Goal: Information Seeking & Learning: Learn about a topic

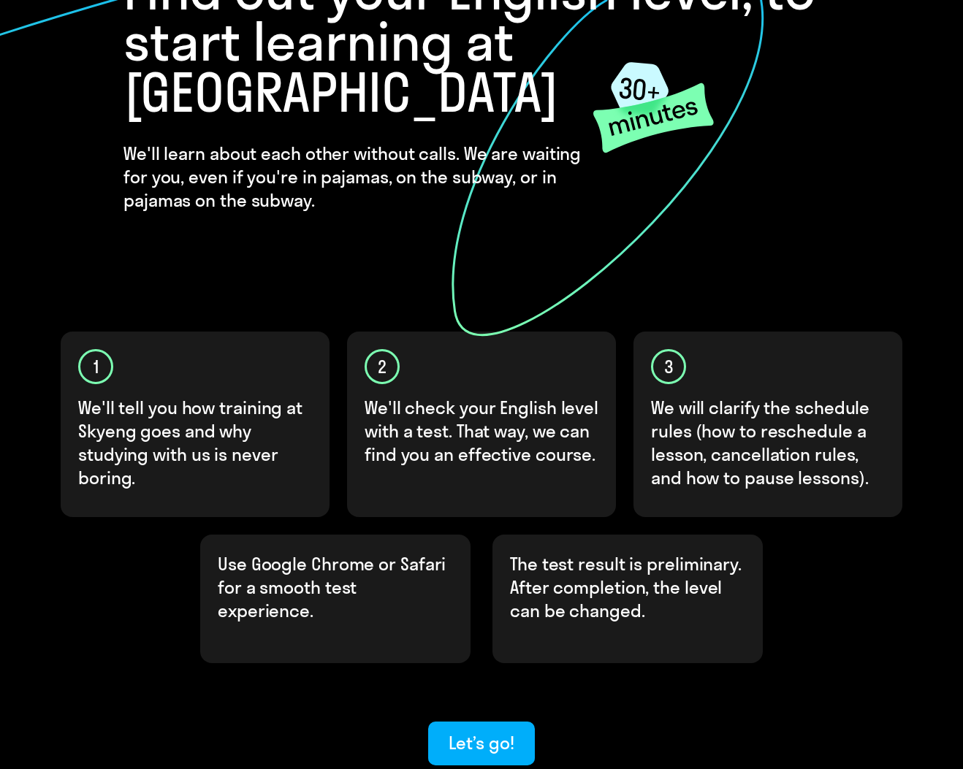
scroll to position [258, 0]
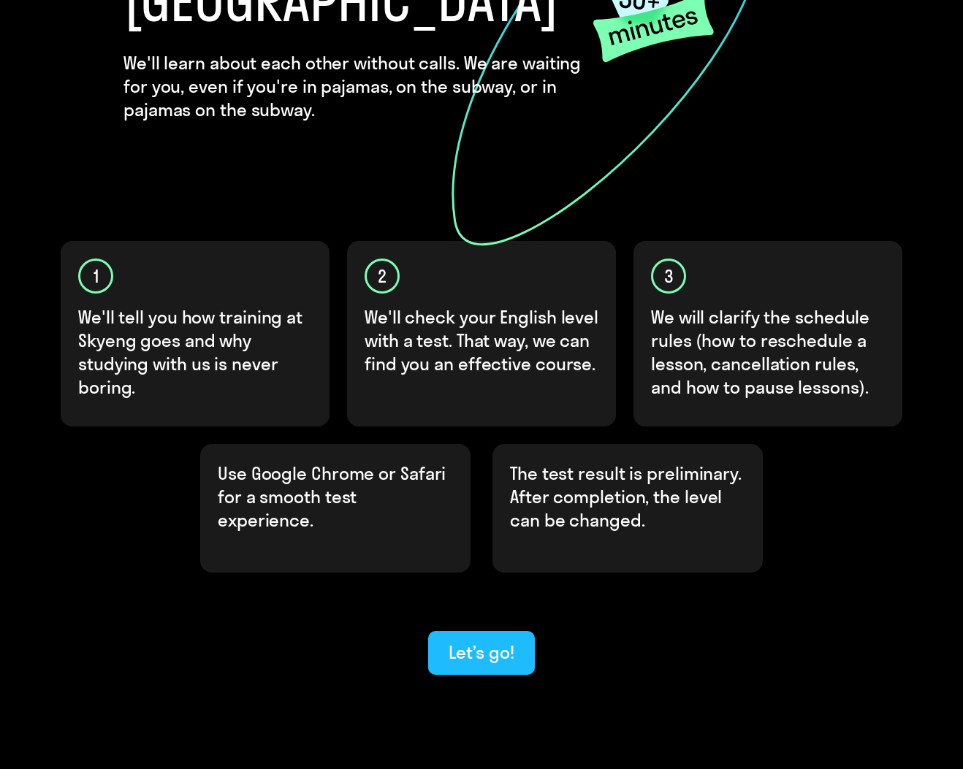
click at [491, 641] on div "Let’s go!" at bounding box center [481, 652] width 65 height 23
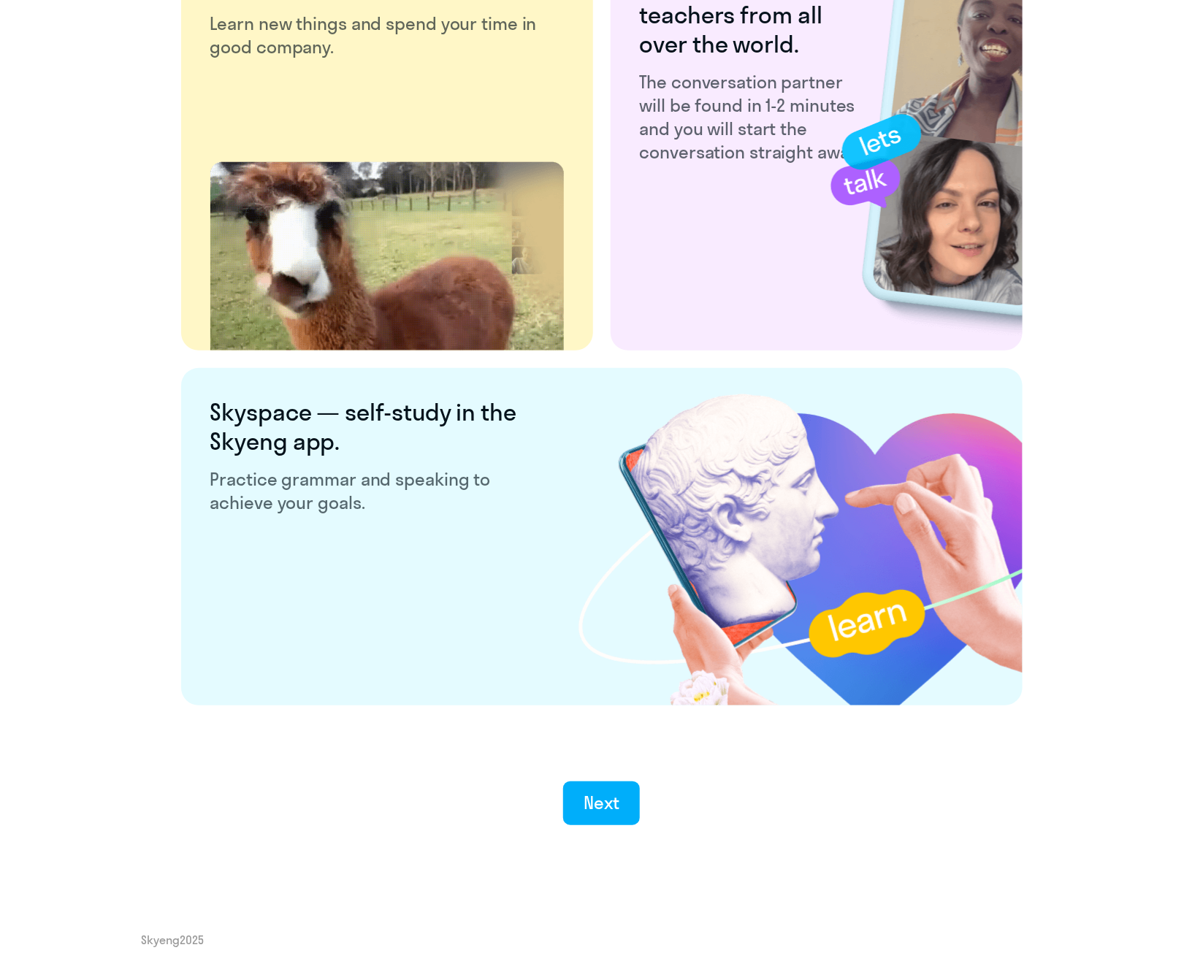
scroll to position [2424, 0]
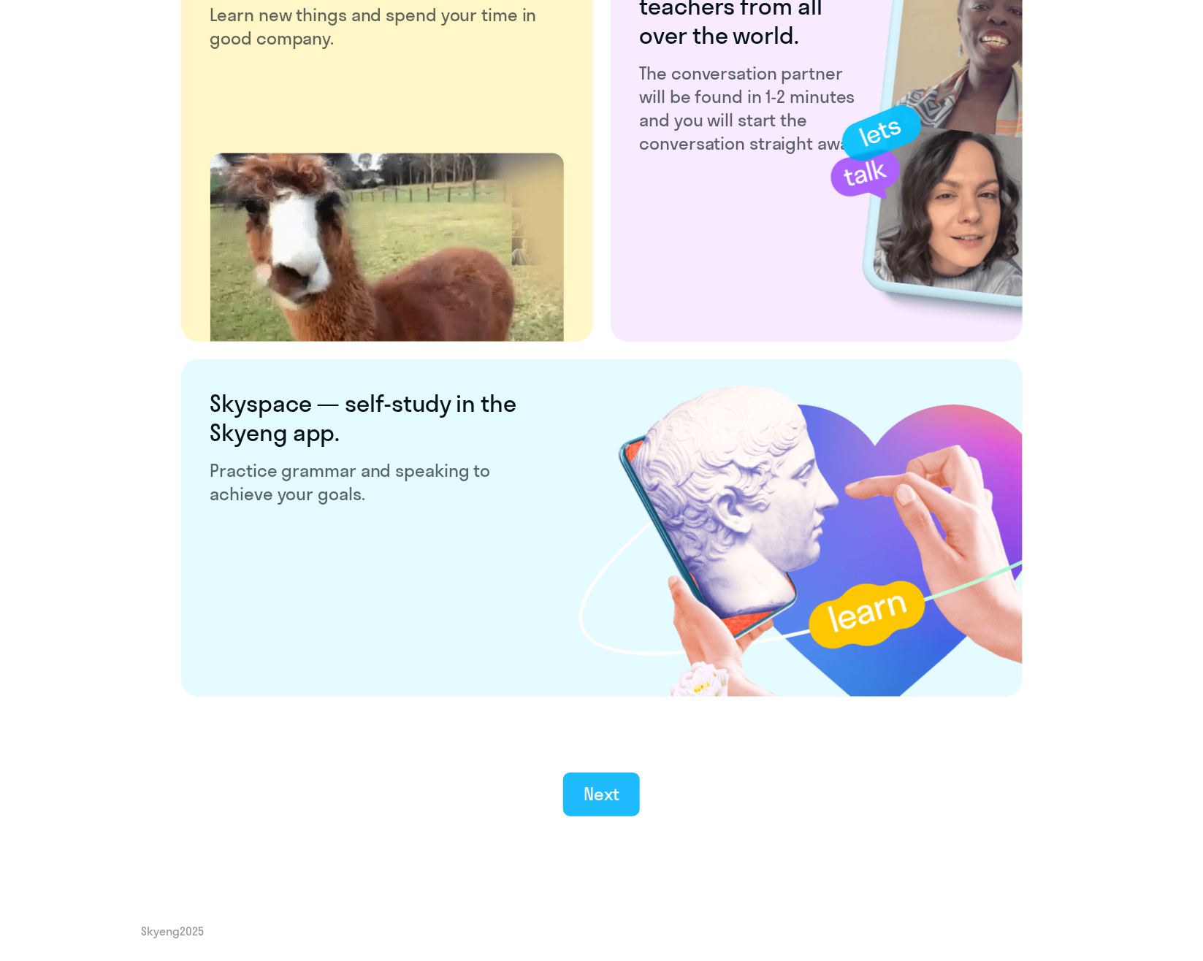
click at [614, 769] on div "Next" at bounding box center [602, 793] width 36 height 23
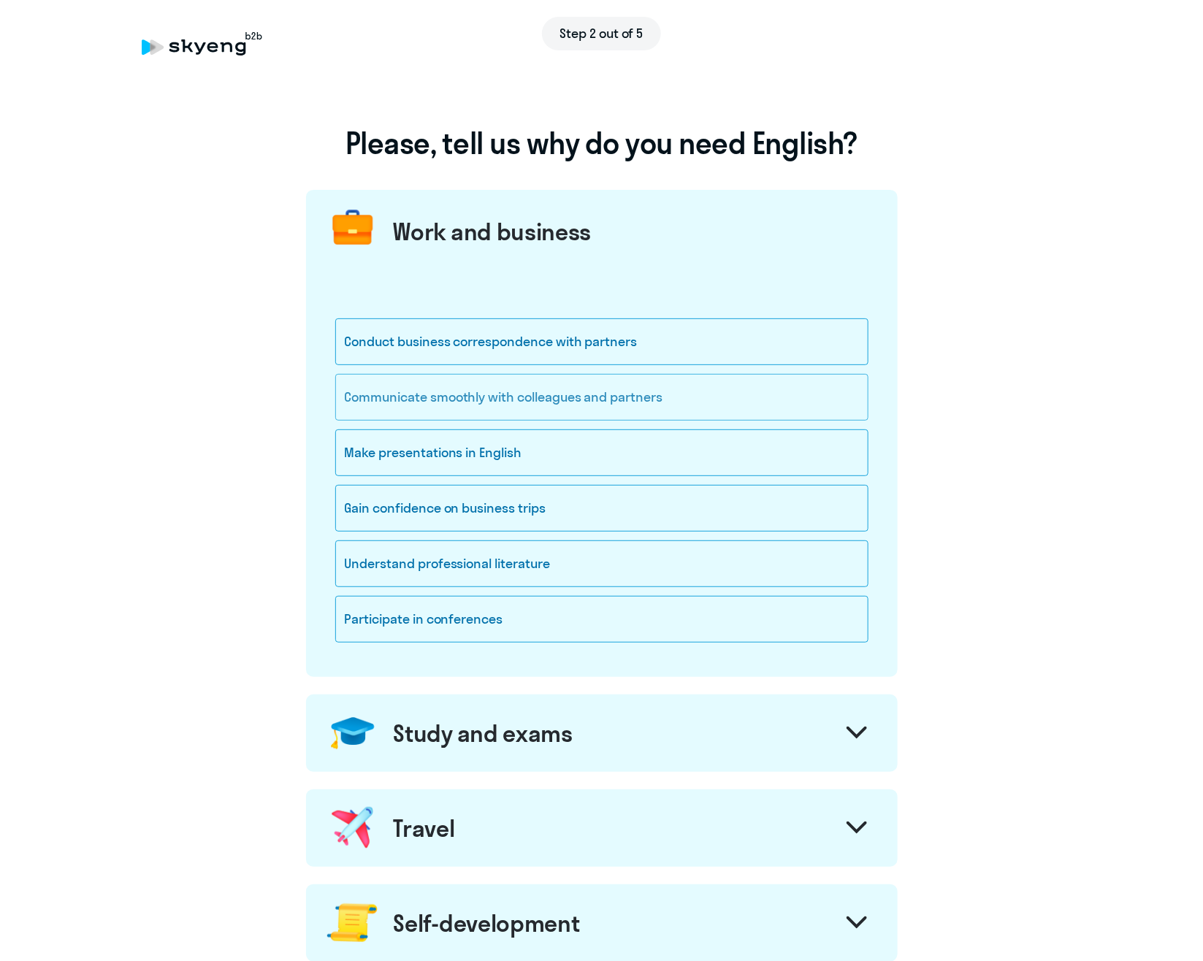
click at [399, 405] on div "Communicate smoothly with colleagues and partners" at bounding box center [601, 397] width 533 height 47
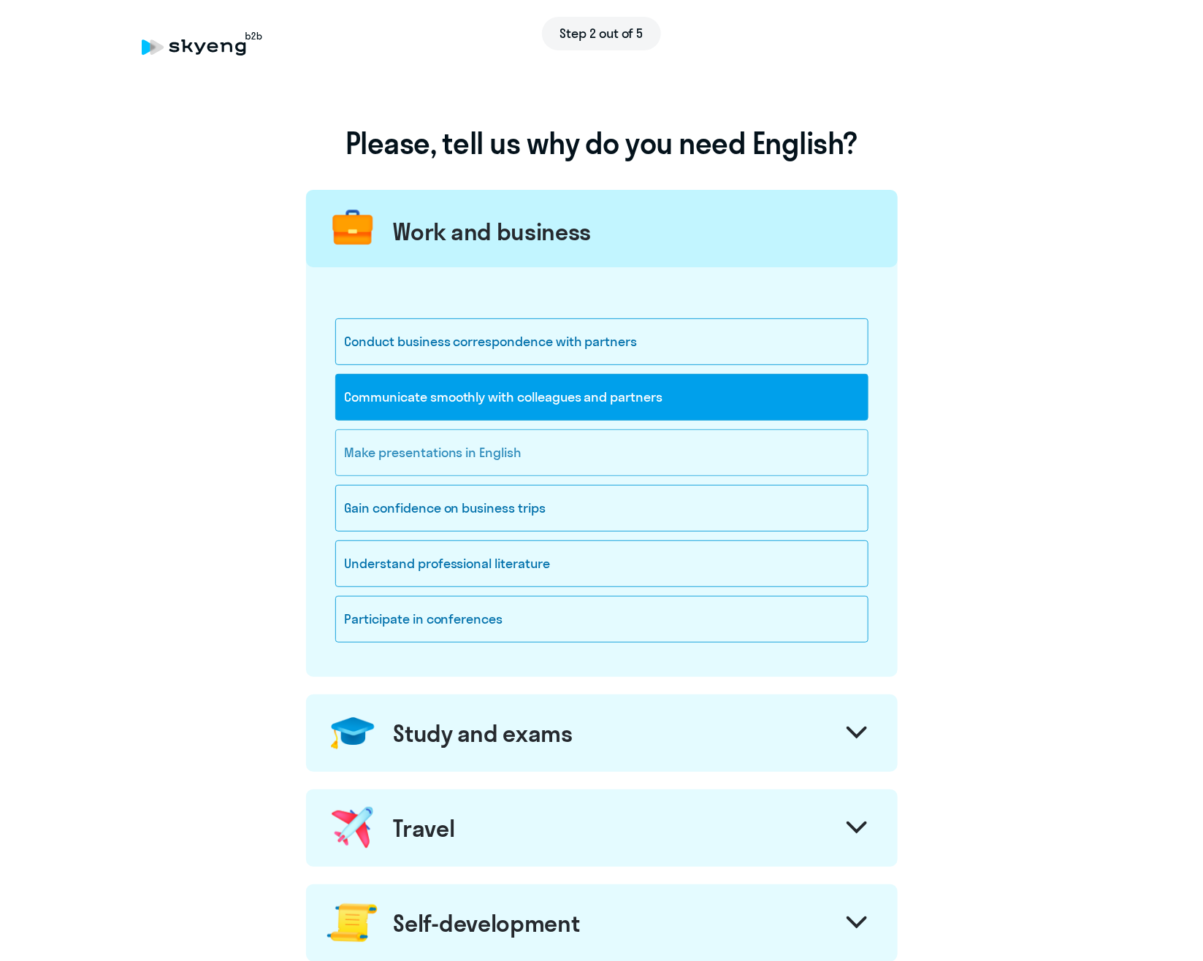
click at [409, 462] on div "Make presentations in English" at bounding box center [601, 453] width 533 height 47
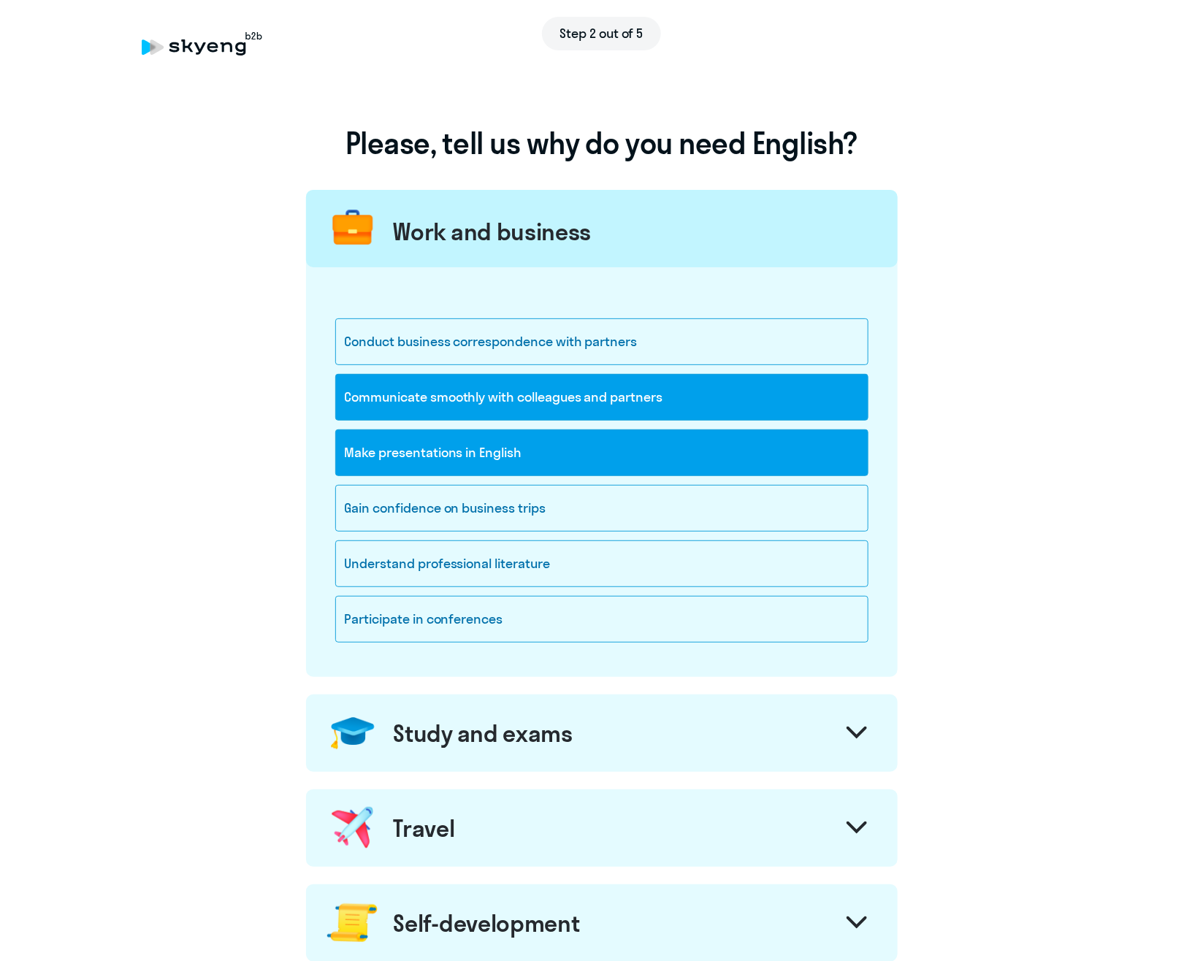
click at [411, 455] on div "Make presentations in English" at bounding box center [601, 453] width 533 height 47
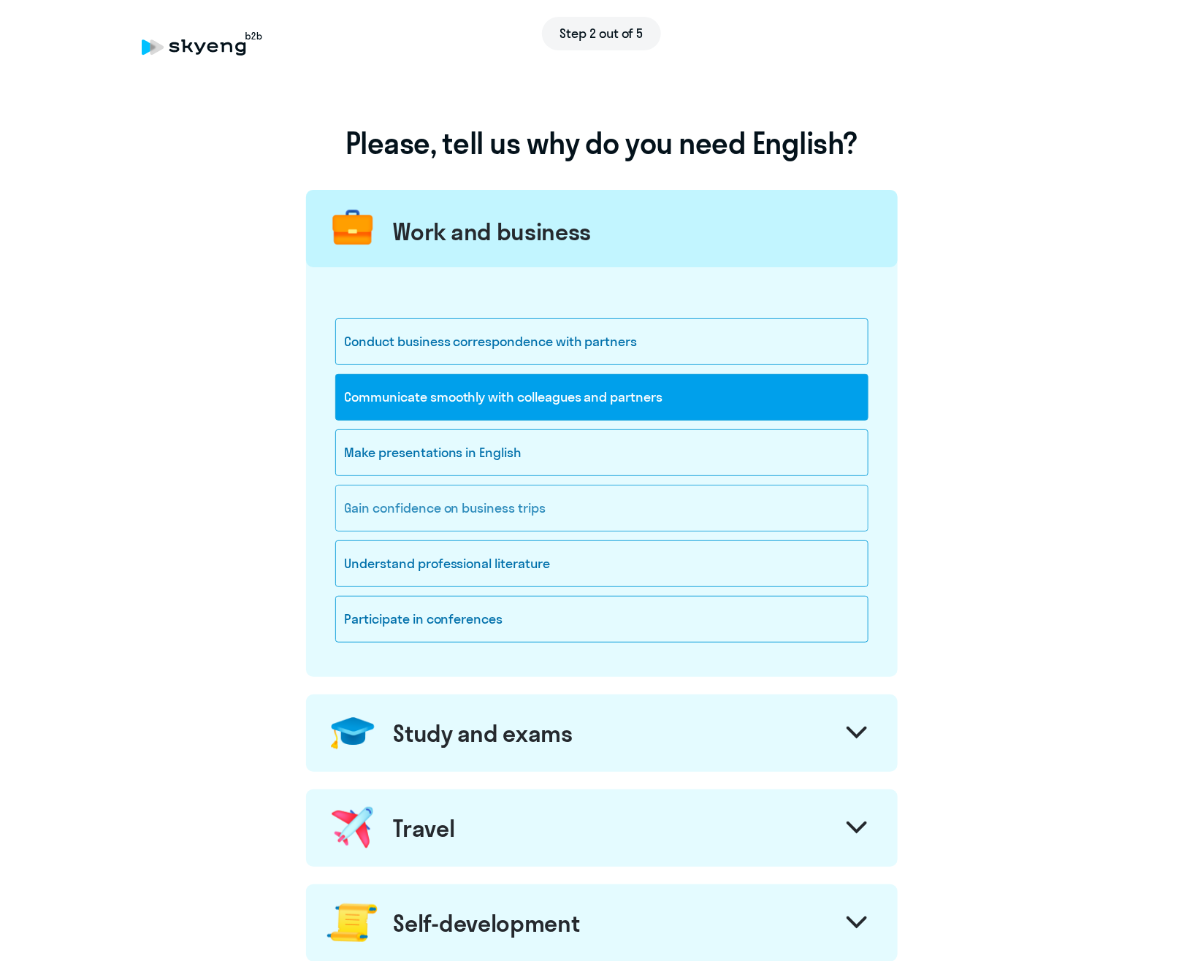
click at [403, 511] on div "Gain confidence on business trips" at bounding box center [601, 508] width 533 height 47
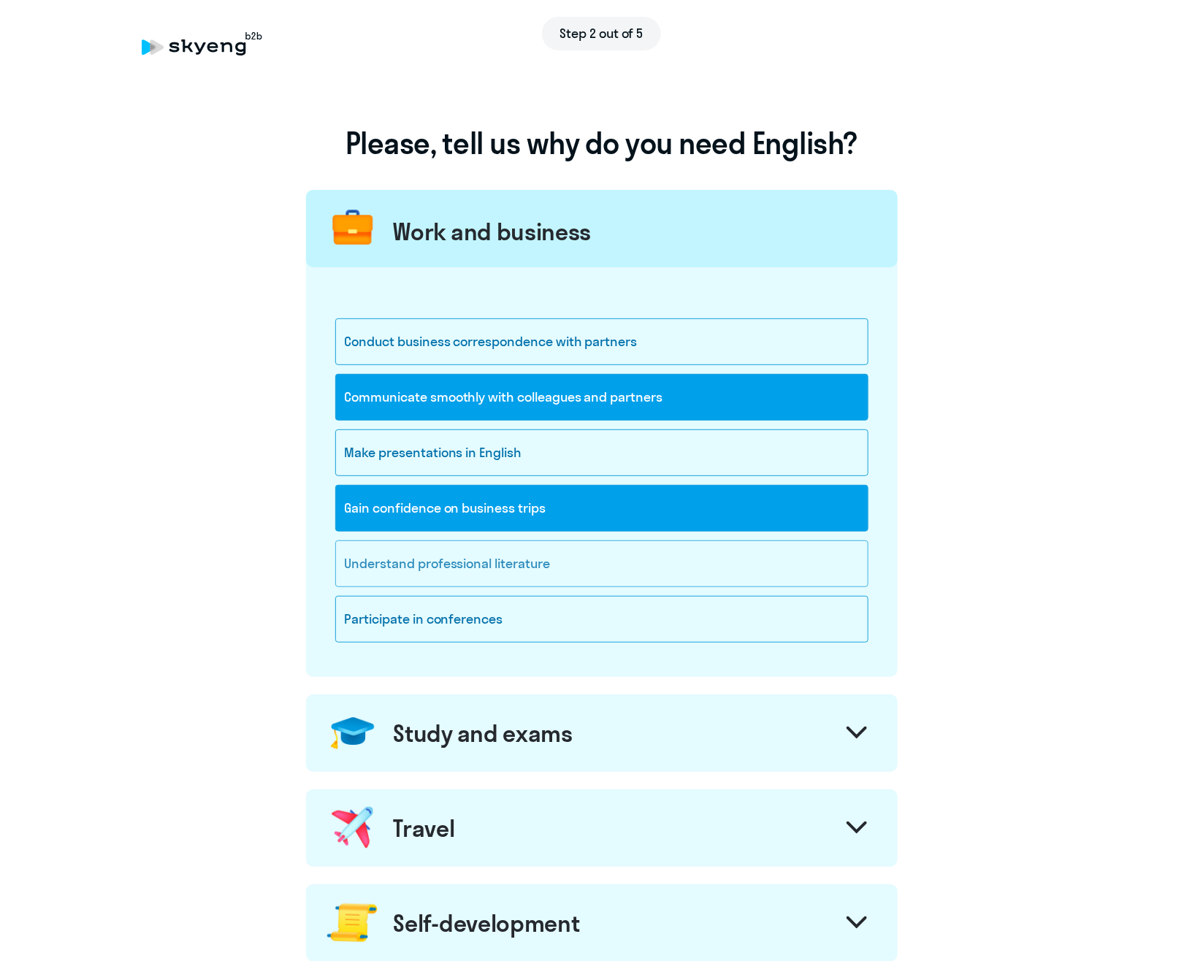
click at [612, 564] on div "Understand professional literature" at bounding box center [601, 564] width 533 height 47
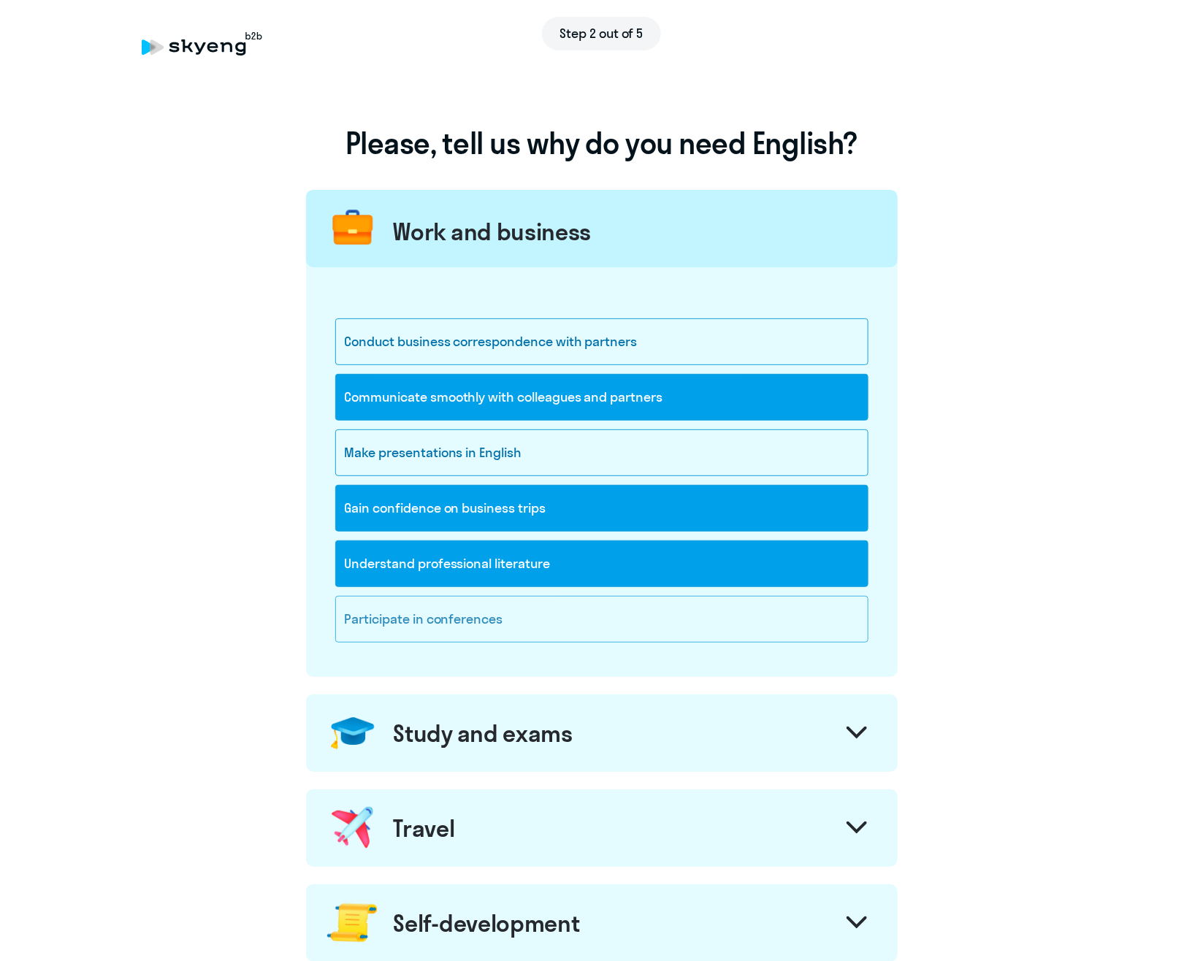
click at [537, 629] on div "Participate in conferences" at bounding box center [601, 619] width 533 height 47
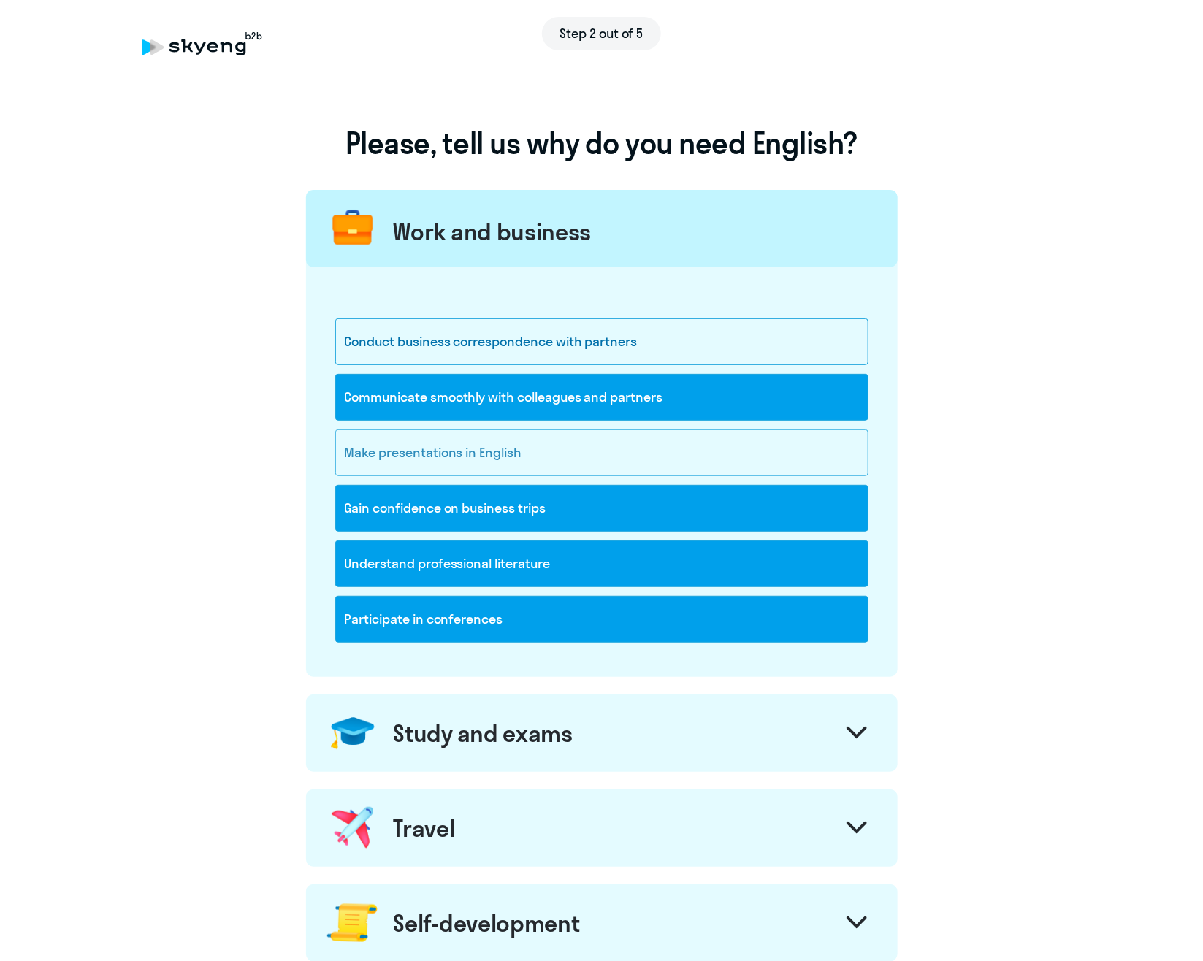
scroll to position [274, 0]
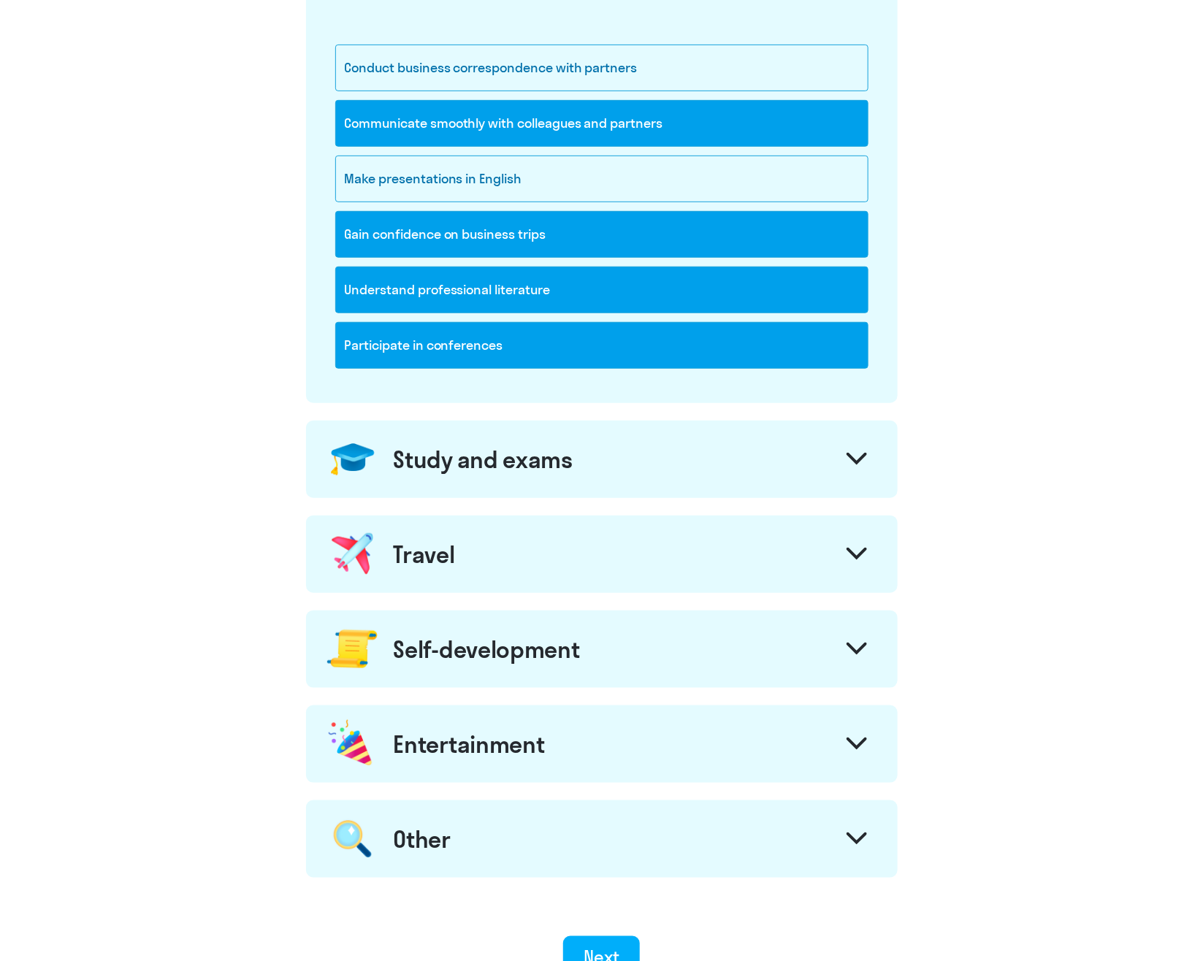
click at [625, 462] on div "Study and exams" at bounding box center [602, 459] width 592 height 77
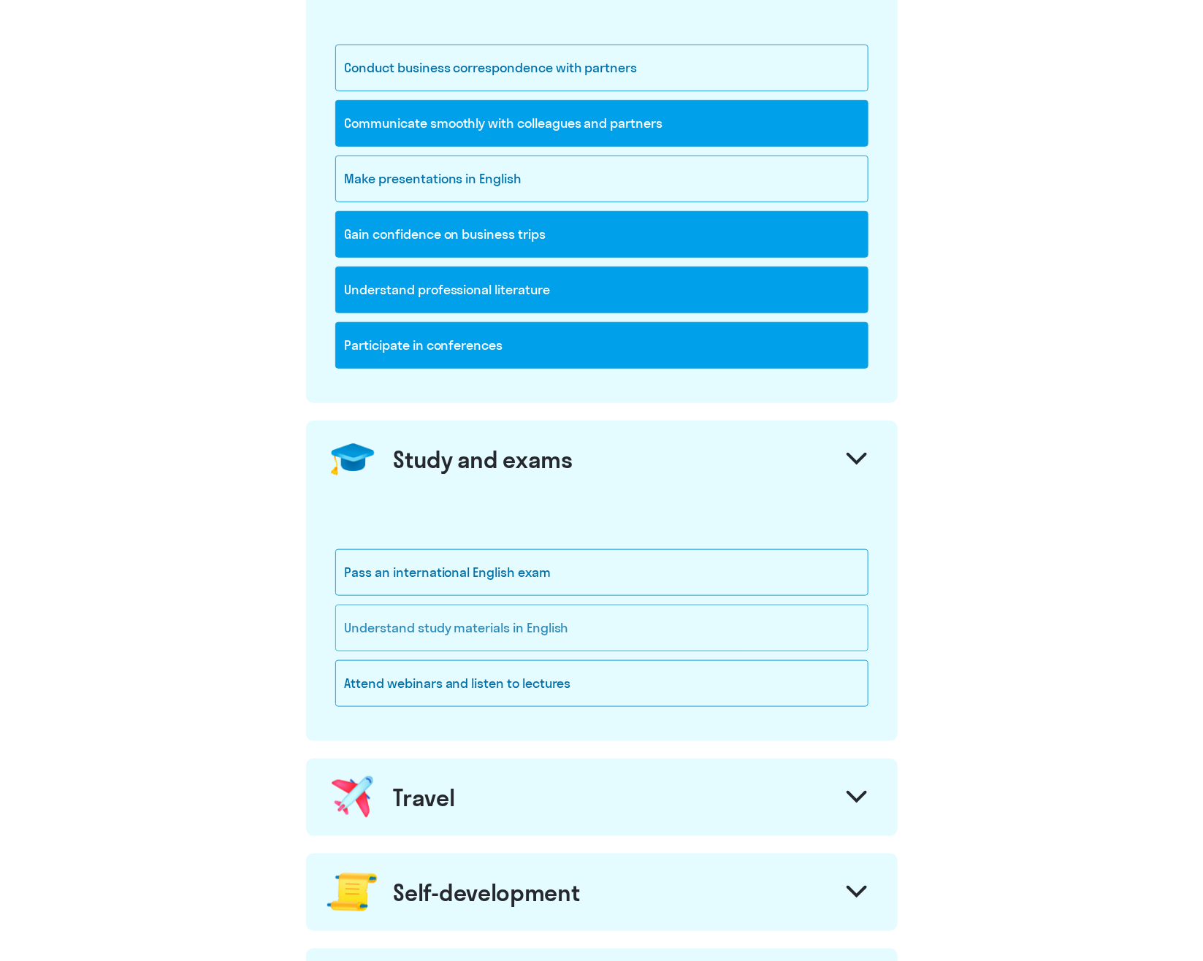
click at [593, 623] on div "Understand study materials in English" at bounding box center [601, 628] width 533 height 47
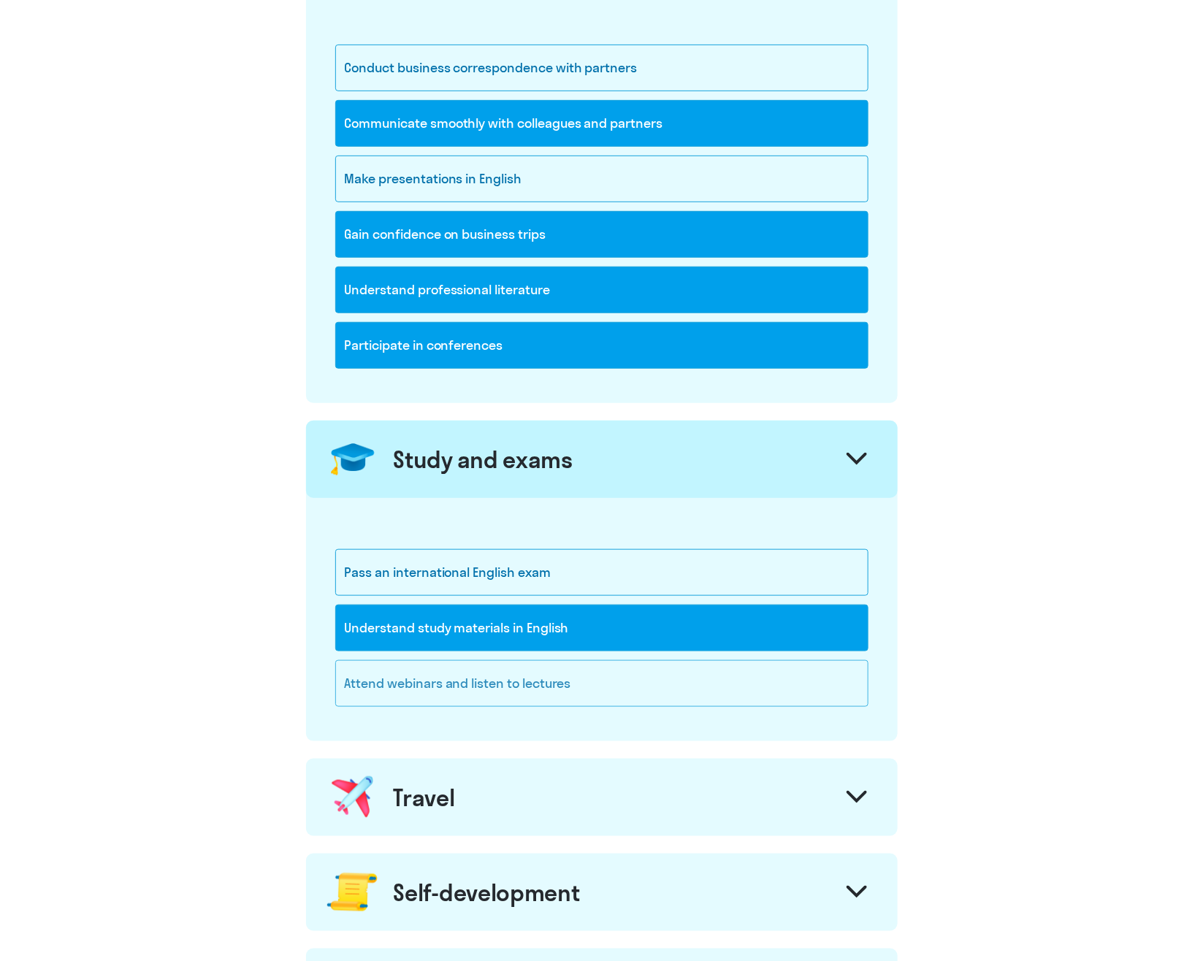
click at [557, 691] on div "Attend webinars and listen to lectures" at bounding box center [601, 683] width 533 height 47
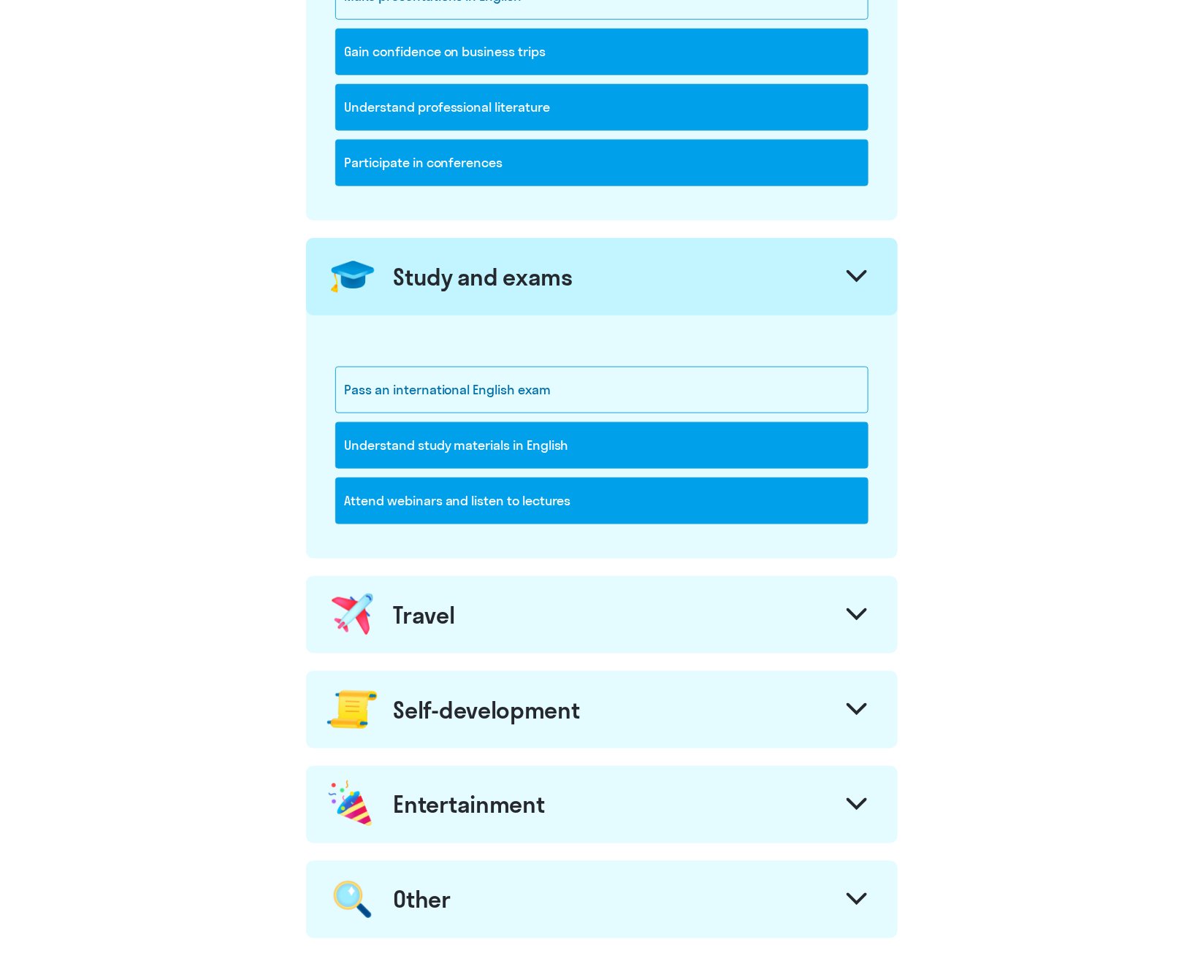
click at [552, 637] on div "Travel" at bounding box center [602, 614] width 592 height 77
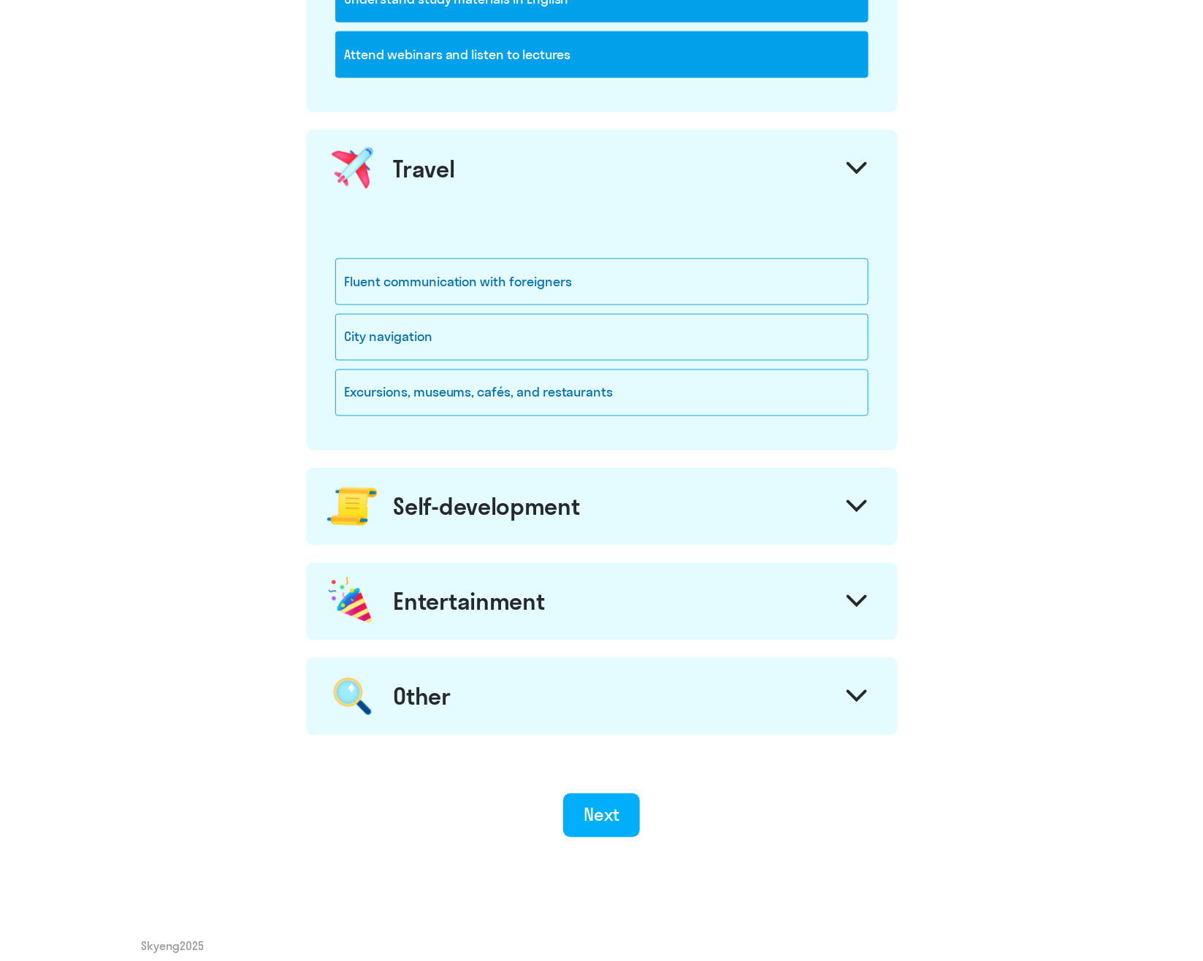
scroll to position [913, 0]
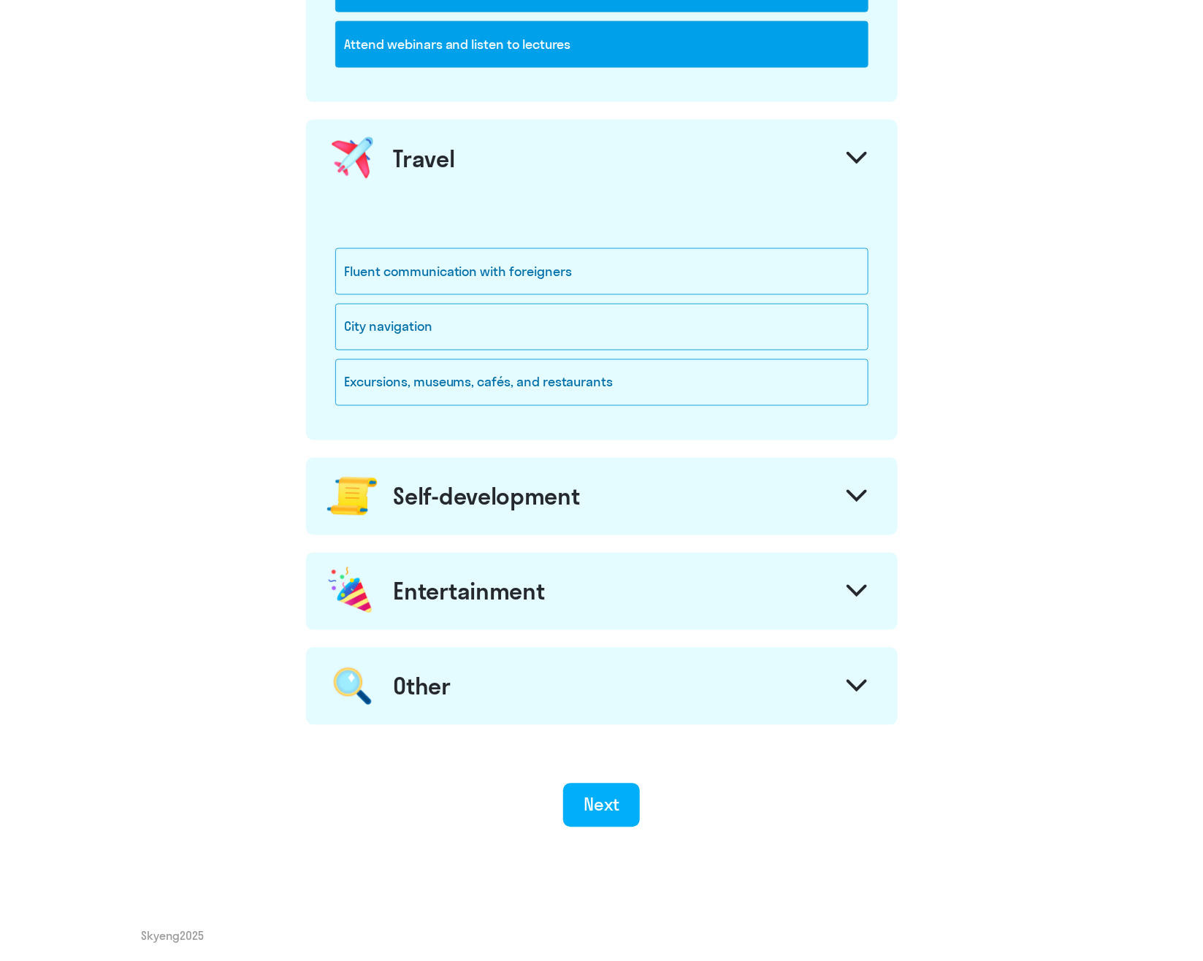
click at [534, 508] on div "Self-development" at bounding box center [487, 496] width 186 height 29
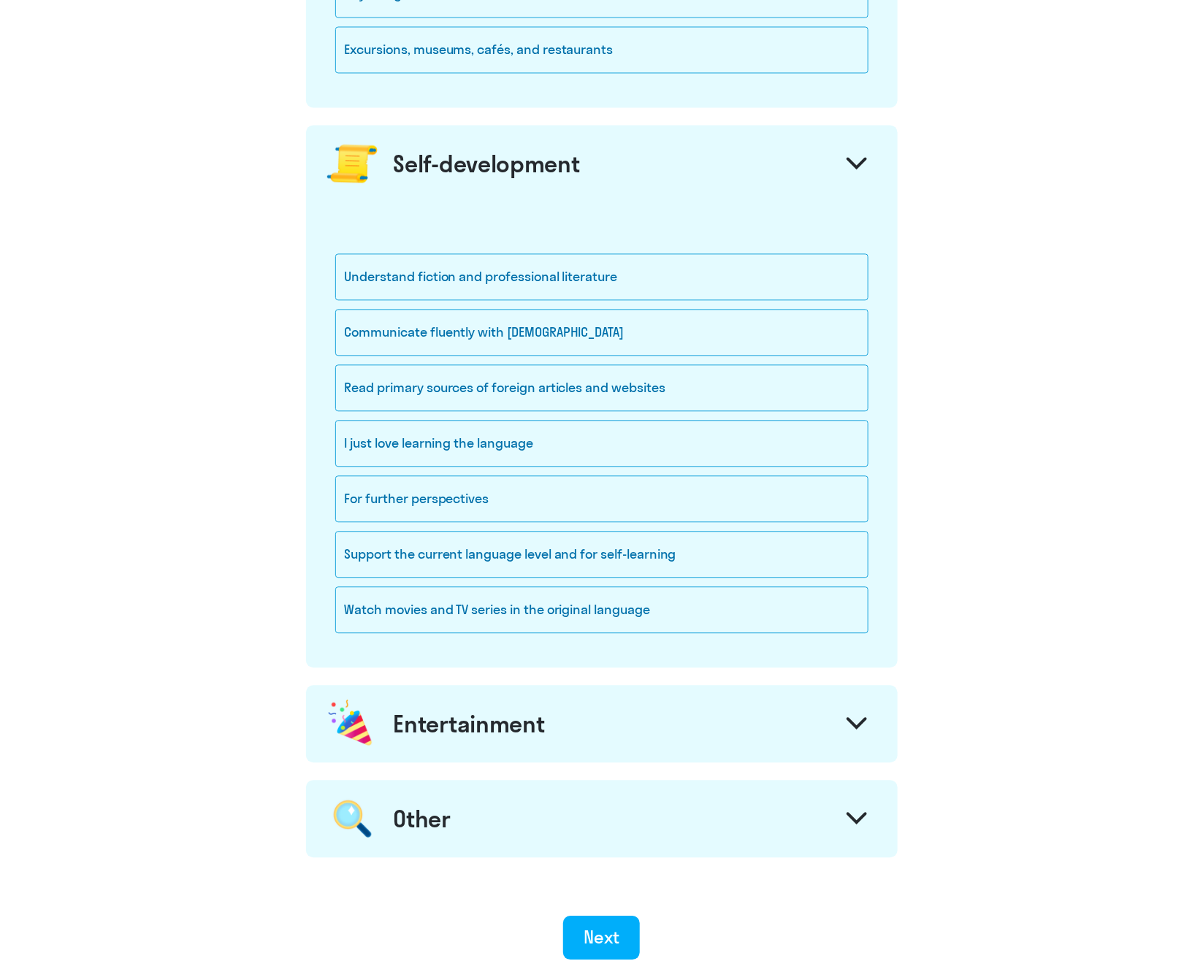
scroll to position [1279, 0]
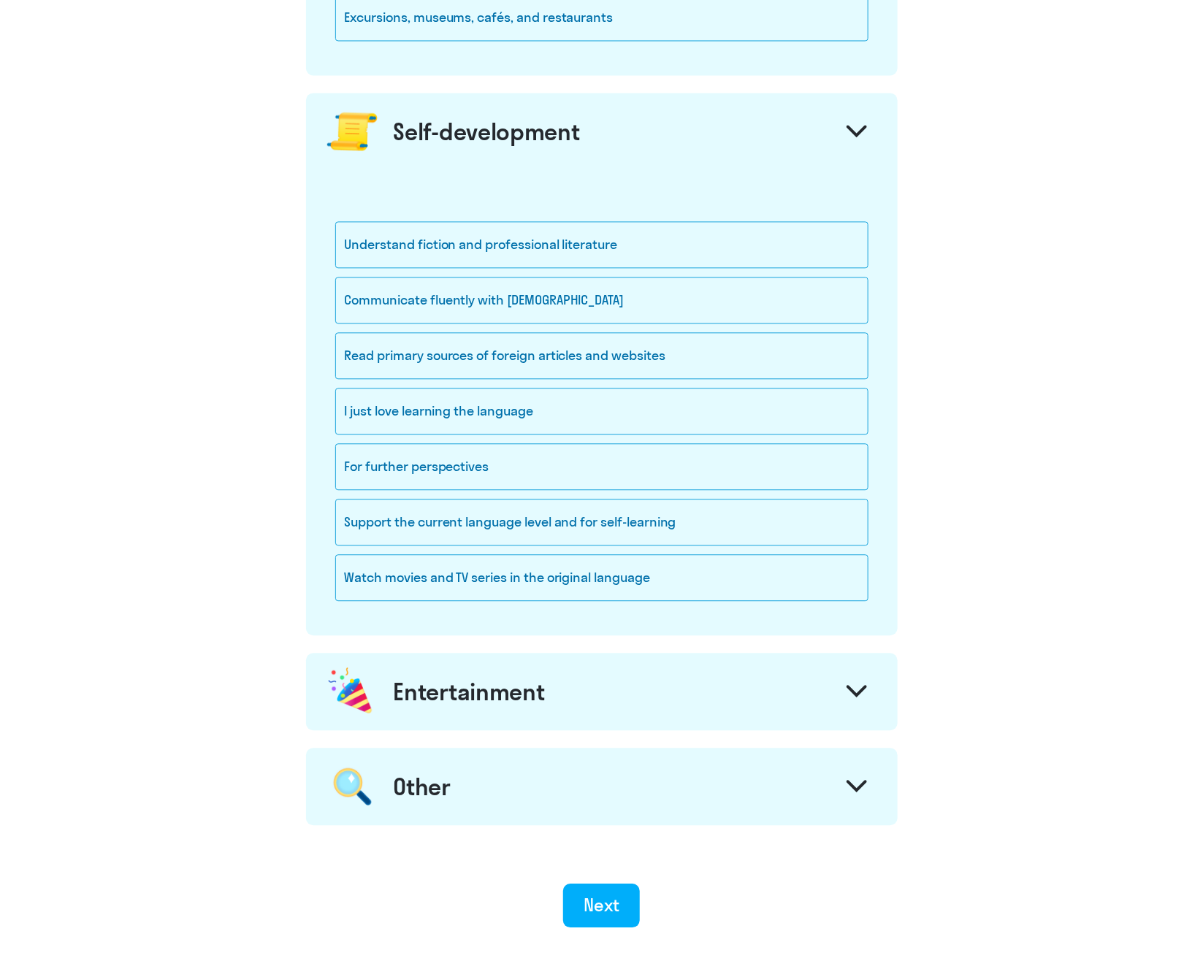
click at [484, 703] on div "Entertainment" at bounding box center [469, 691] width 151 height 29
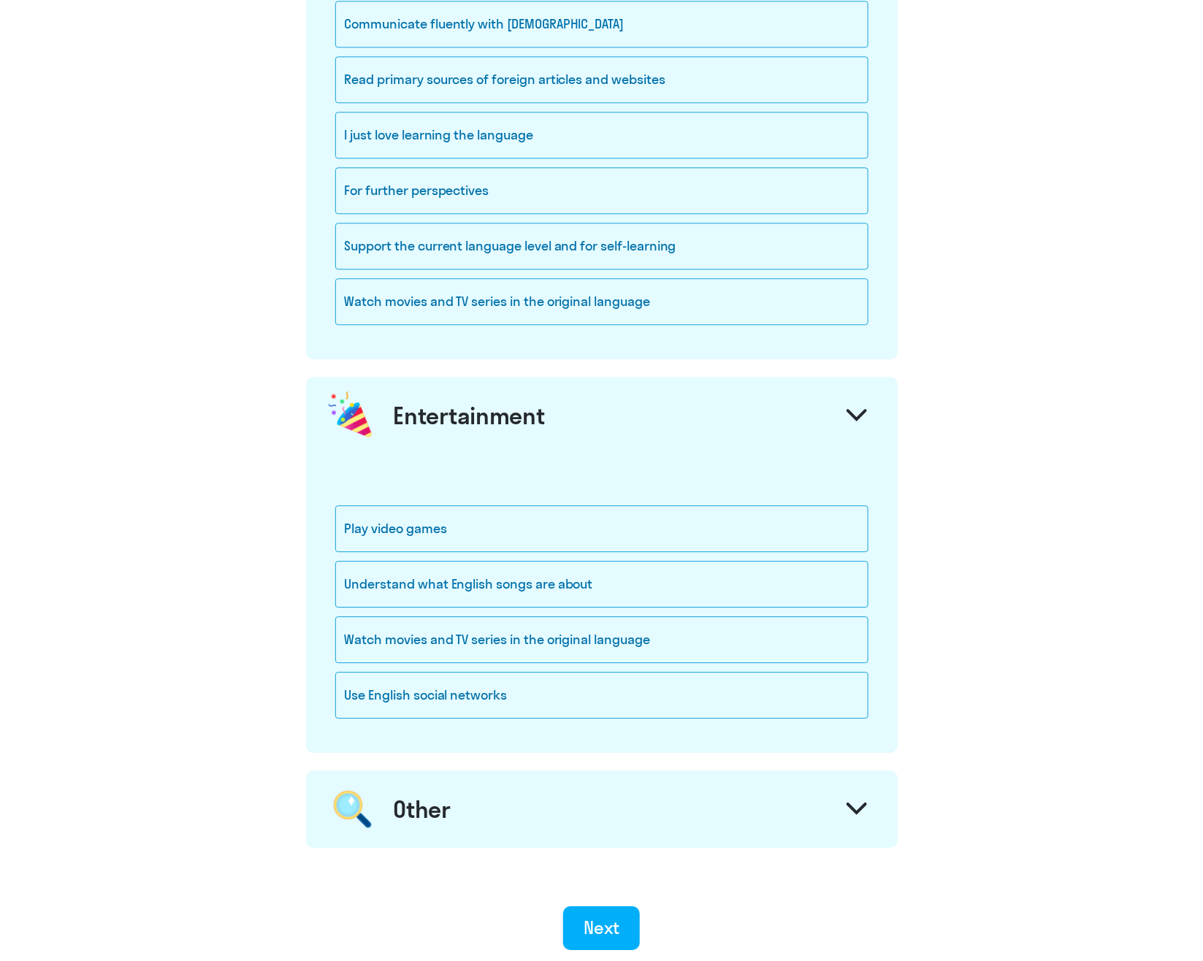
scroll to position [1690, 0]
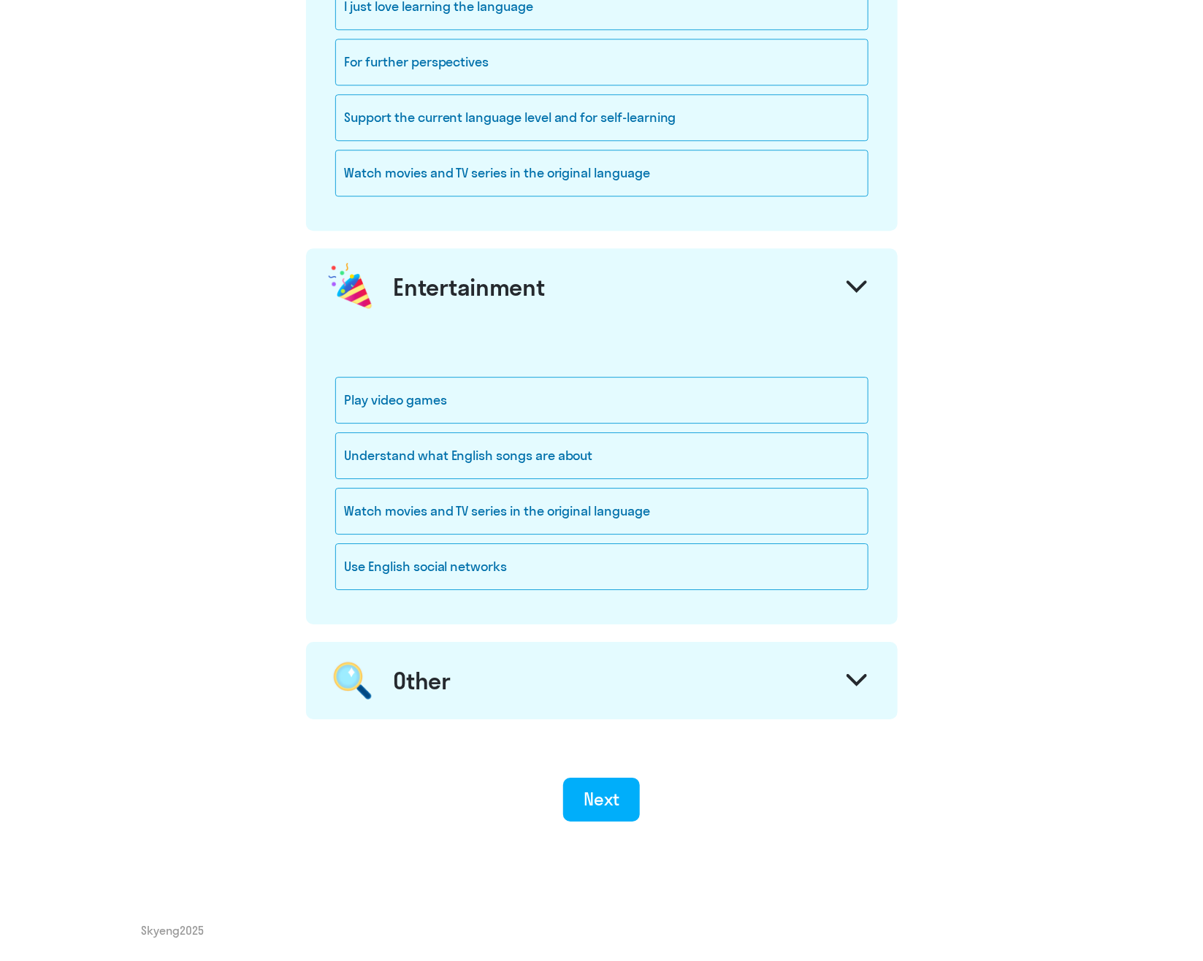
click at [629, 698] on div "Other" at bounding box center [602, 680] width 592 height 77
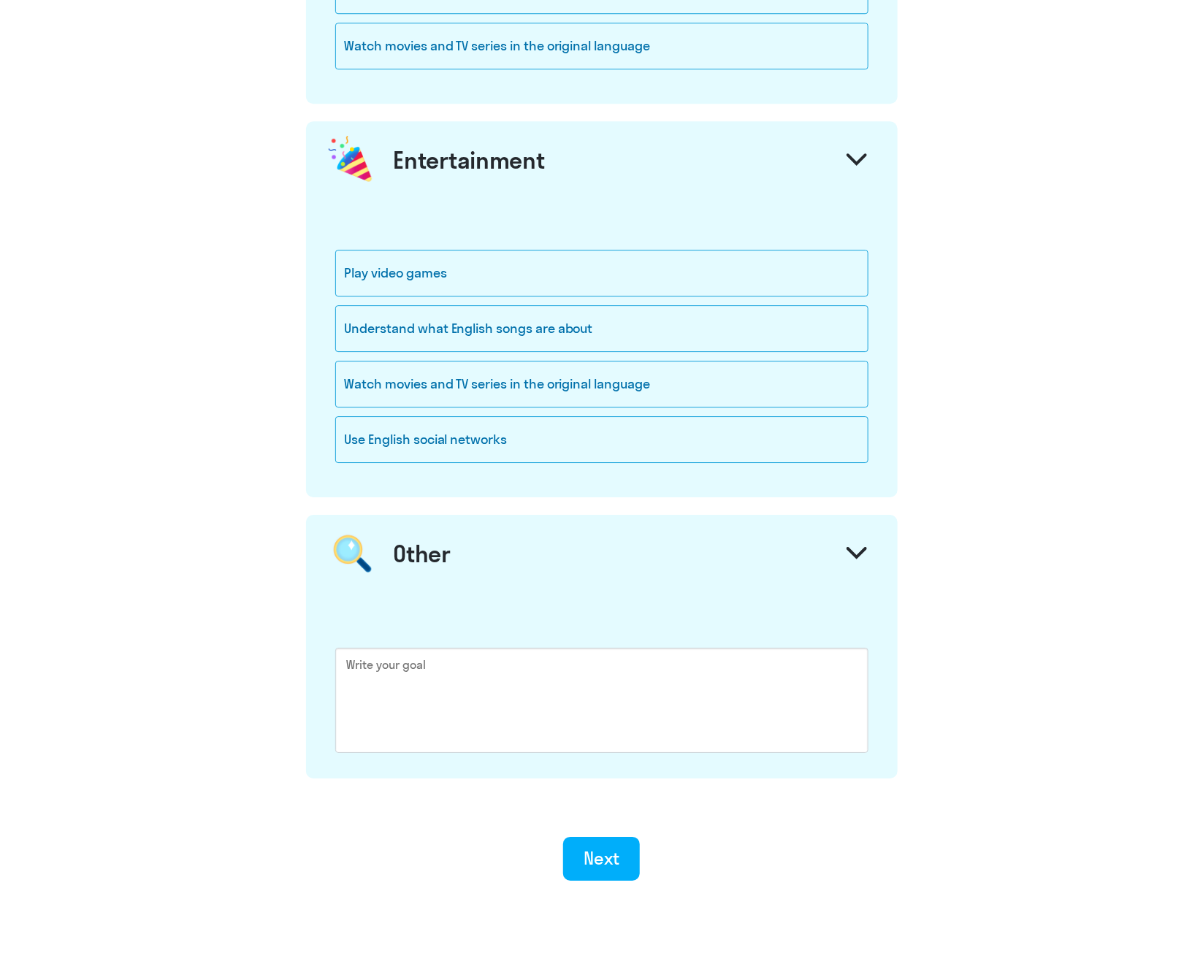
scroll to position [1876, 0]
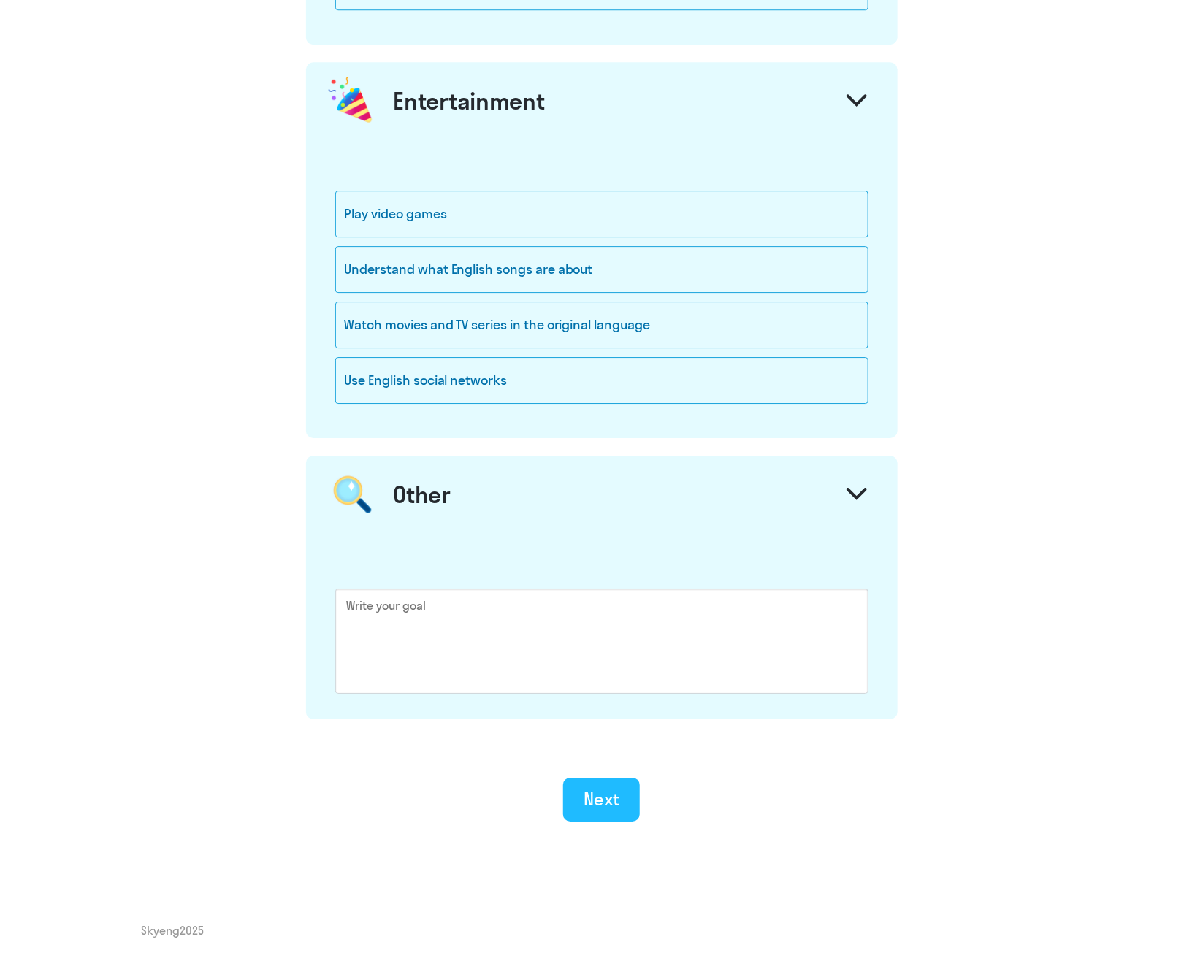
click at [593, 769] on div "Next" at bounding box center [602, 799] width 36 height 23
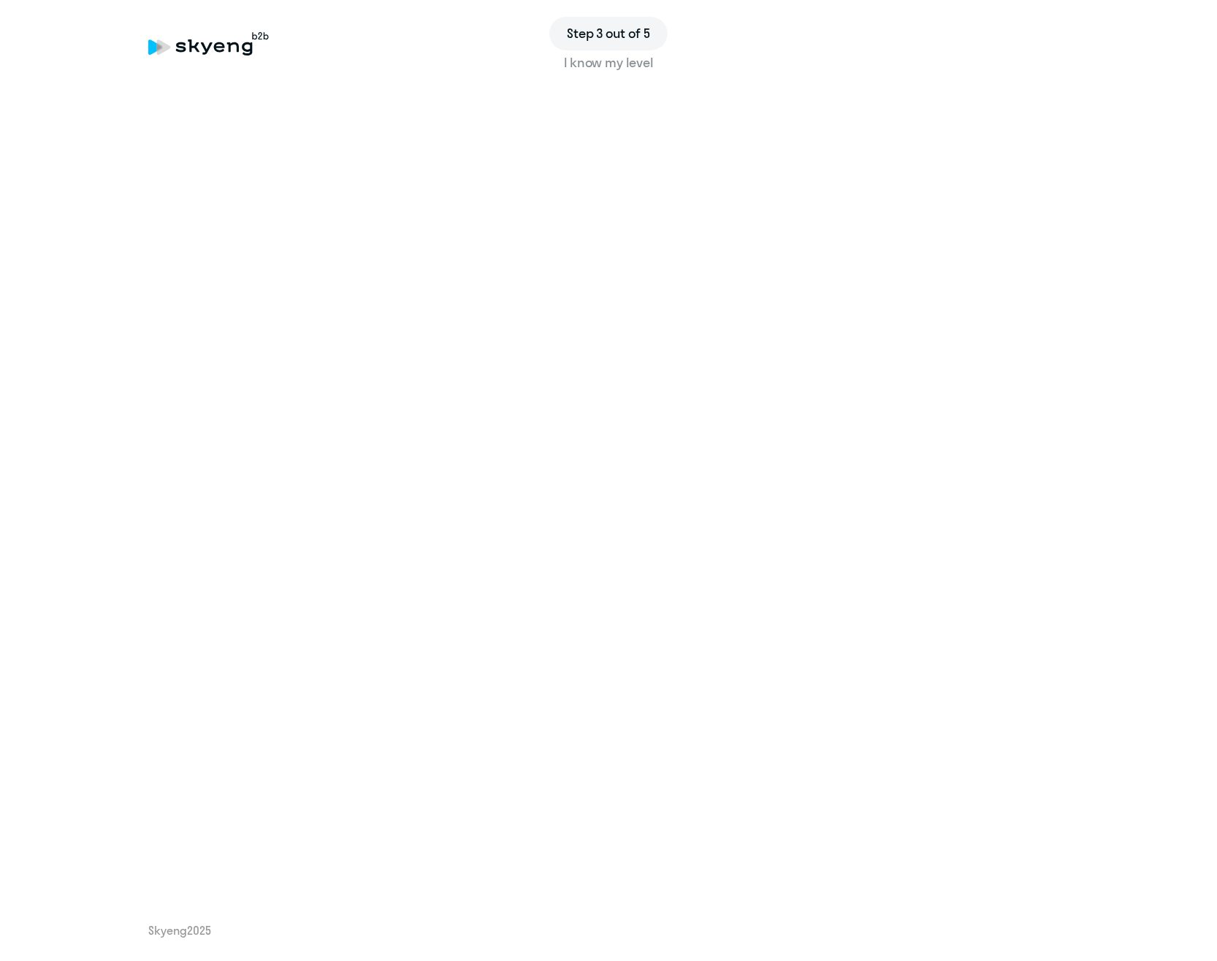
click at [595, 60] on div "I know my level" at bounding box center [608, 62] width 921 height 19
click at [599, 62] on div "Step 3 out of 5 I know my level" at bounding box center [608, 55] width 1159 height 57
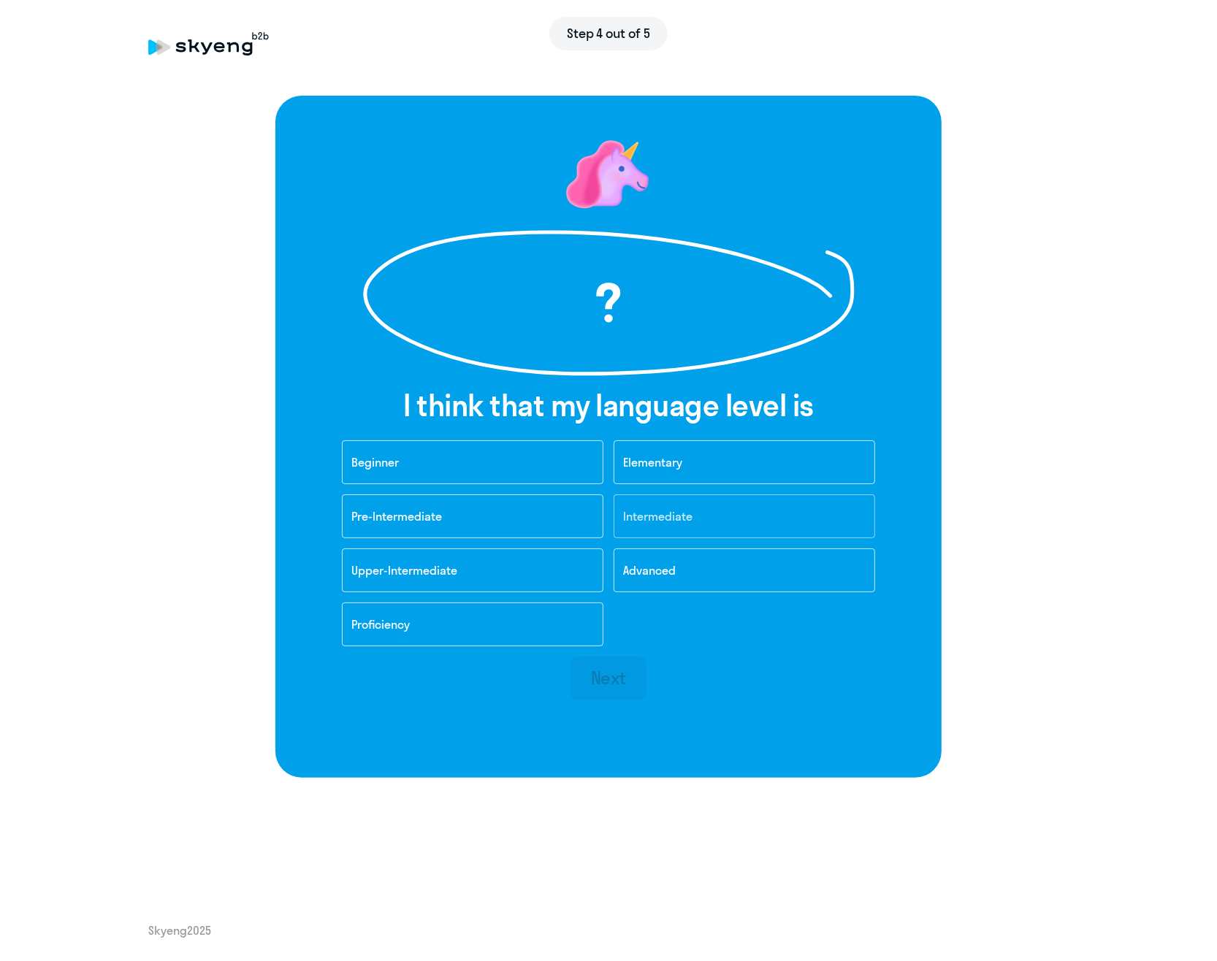
click at [666, 506] on button "Intermediate" at bounding box center [745, 517] width 262 height 44
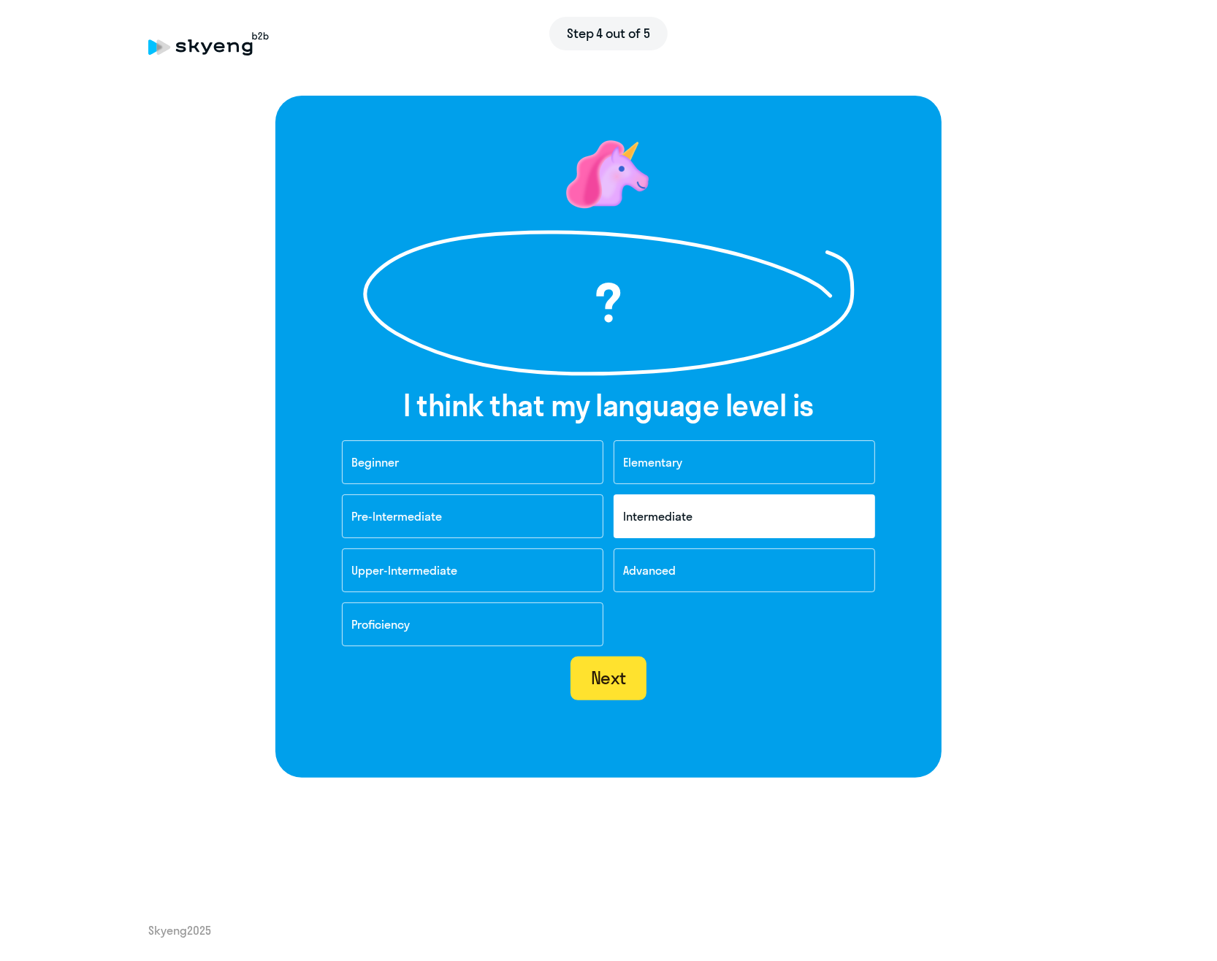
click at [607, 688] on div "Next" at bounding box center [609, 677] width 36 height 23
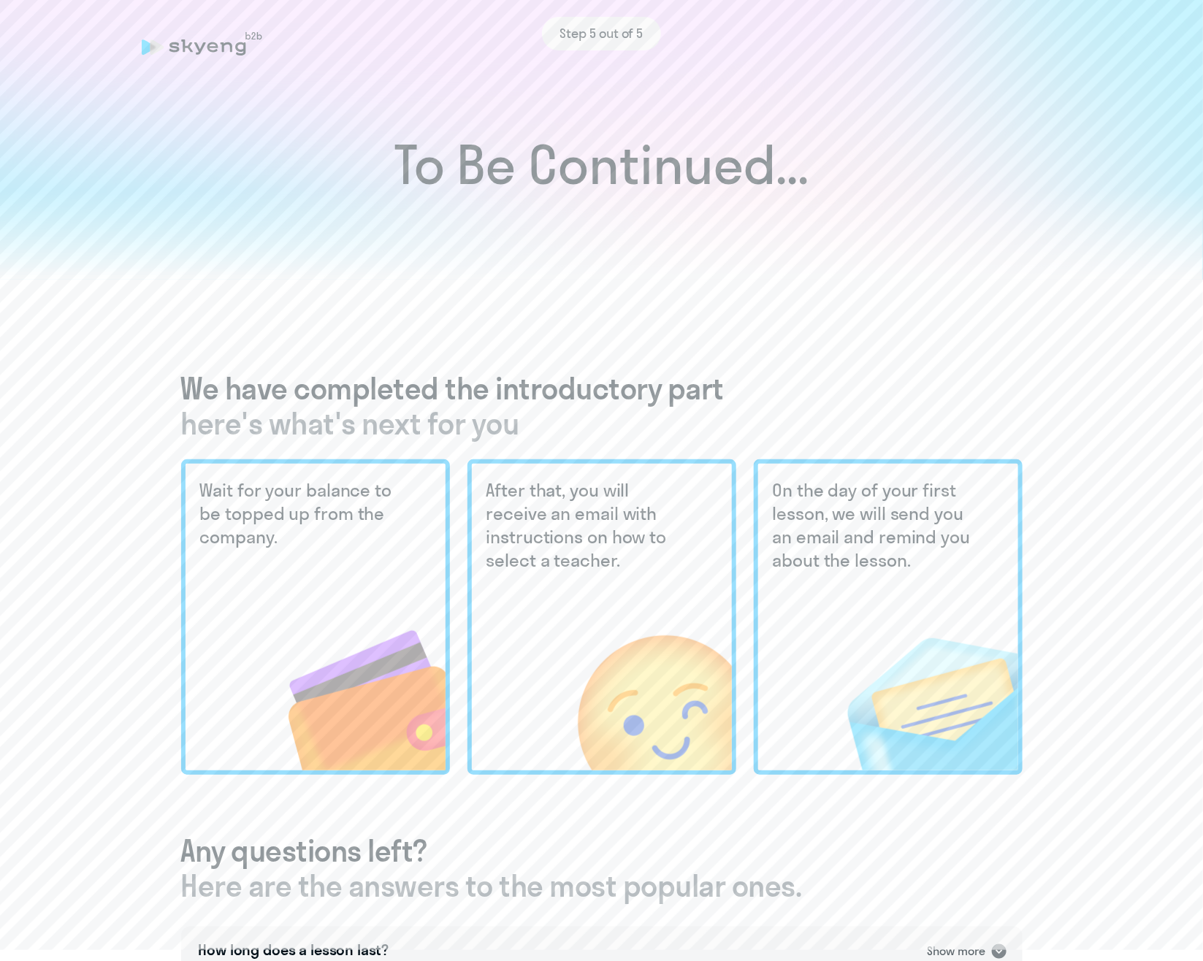
click at [904, 590] on img at bounding box center [910, 672] width 216 height 197
click at [663, 584] on img at bounding box center [624, 672] width 215 height 197
click at [397, 584] on img at bounding box center [338, 672] width 213 height 197
drag, startPoint x: 634, startPoint y: 229, endPoint x: 639, endPoint y: 85, distance: 144.0
click at [634, 228] on div at bounding box center [601, 235] width 1203 height 89
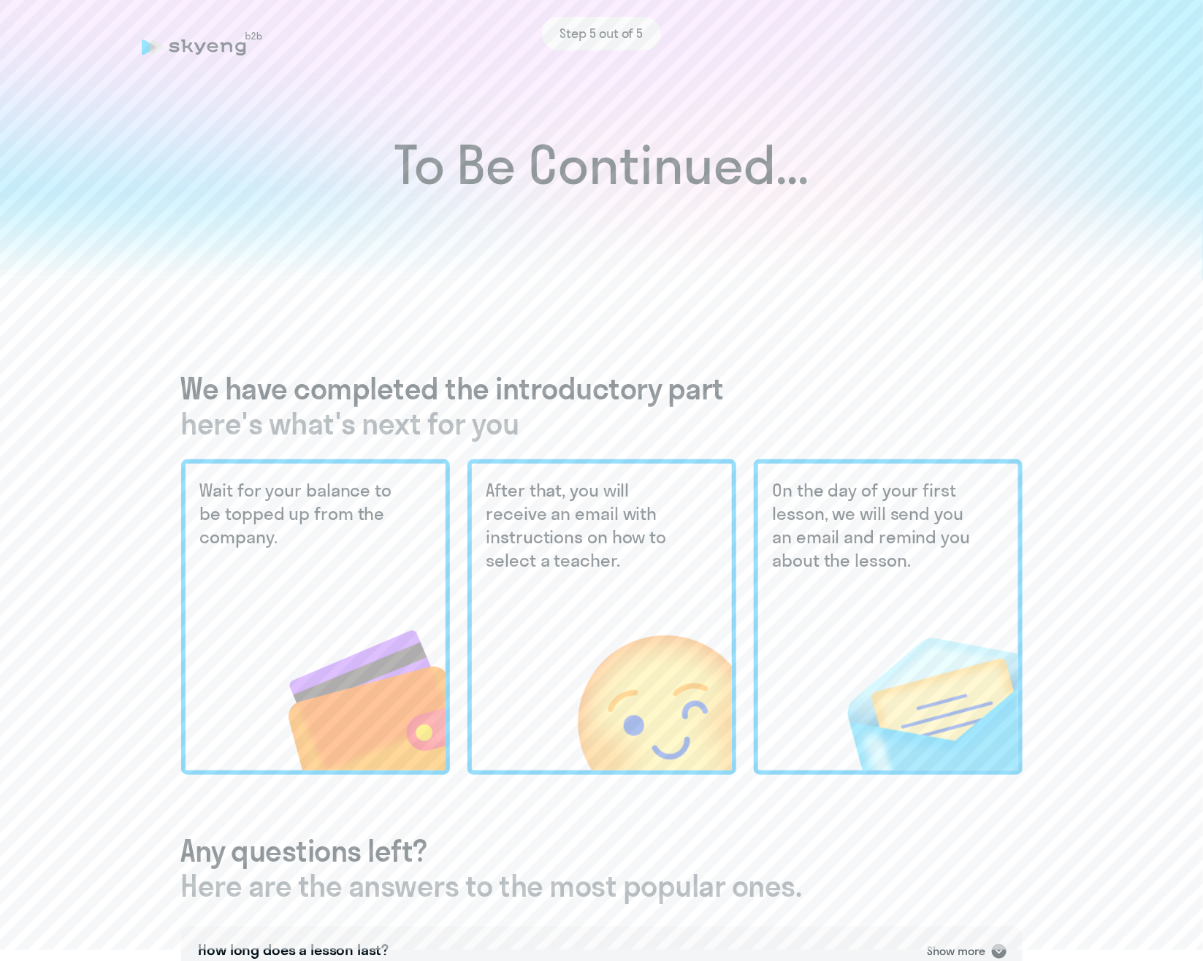
drag, startPoint x: 639, startPoint y: 85, endPoint x: 598, endPoint y: 169, distance: 94.4
drag, startPoint x: 596, startPoint y: 172, endPoint x: 538, endPoint y: 178, distance: 58.7
click at [550, 178] on h1 "To Be Continued..." at bounding box center [601, 165] width 1145 height 51
drag, startPoint x: 538, startPoint y: 178, endPoint x: 371, endPoint y: 161, distance: 167.3
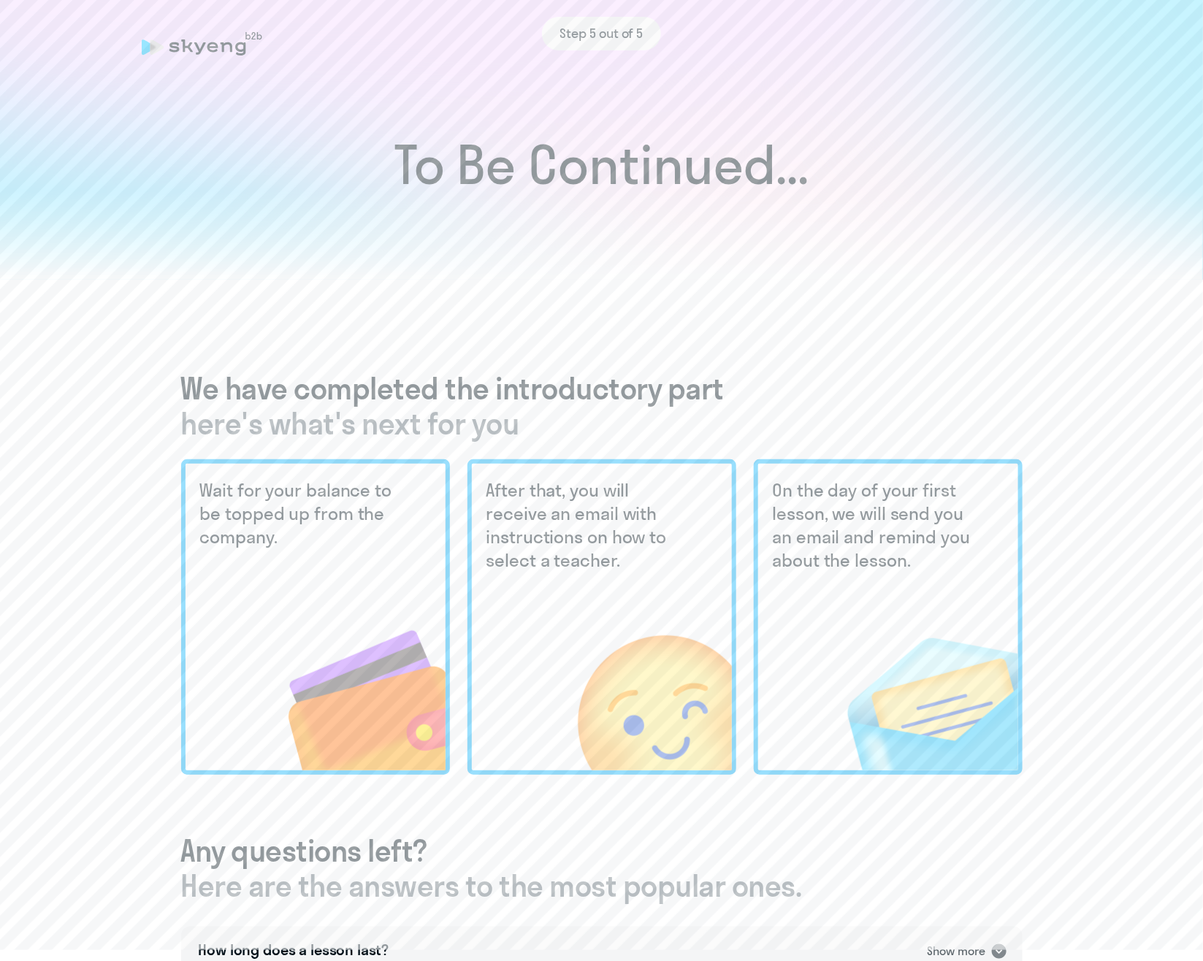
click at [446, 174] on h1 "To Be Continued..." at bounding box center [601, 165] width 1145 height 51
click at [370, 161] on h1 "To Be Continued..." at bounding box center [601, 165] width 1145 height 51
click at [316, 388] on h3 "We have completed the introductory part here's what's next for you" at bounding box center [602, 406] width 842 height 70
drag, startPoint x: 320, startPoint y: 405, endPoint x: 454, endPoint y: 425, distance: 135.9
click at [454, 425] on h3 "We have completed the introductory part here's what's next for you" at bounding box center [602, 406] width 842 height 70
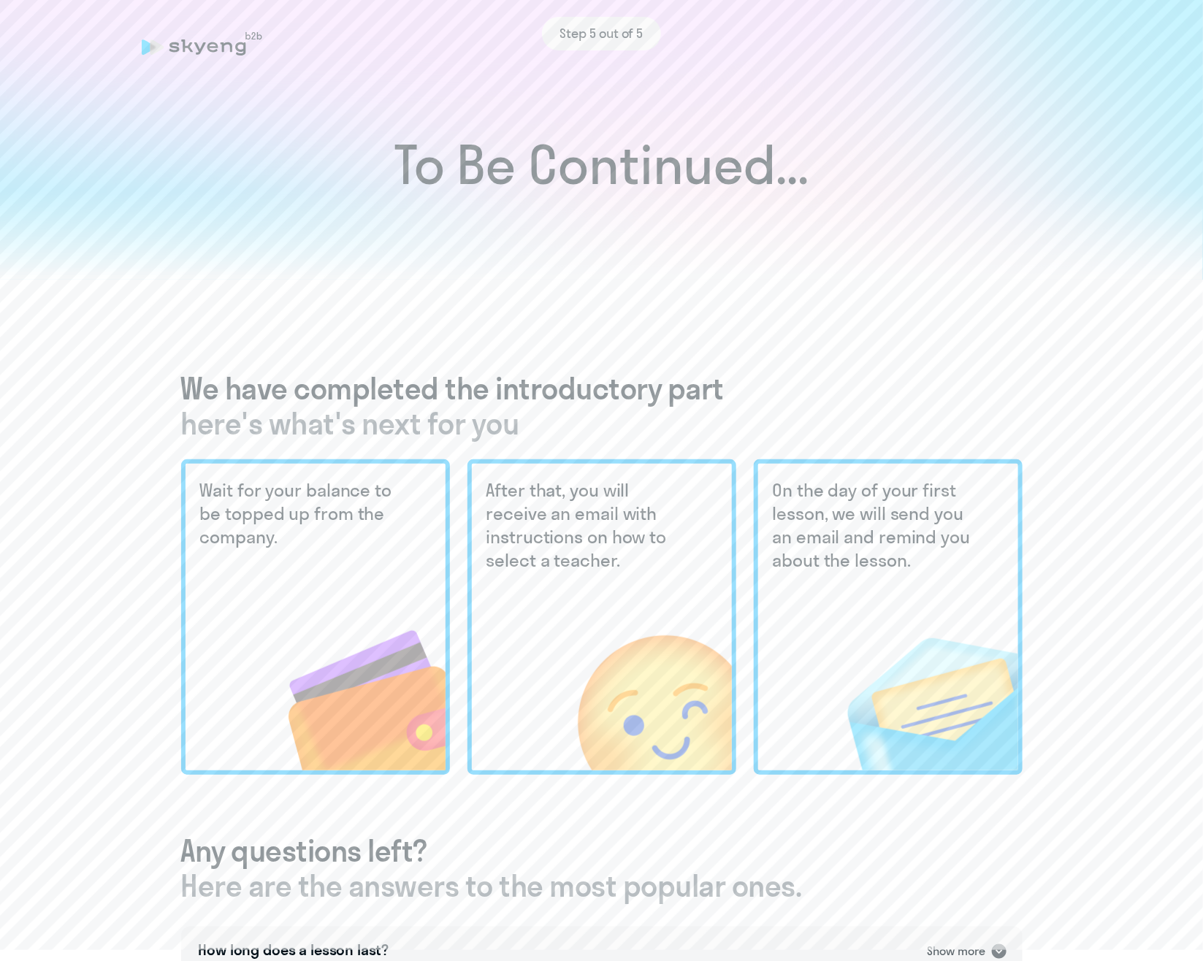
drag, startPoint x: 454, startPoint y: 425, endPoint x: 509, endPoint y: 429, distance: 54.9
click at [509, 429] on span "here's what's next for you" at bounding box center [602, 423] width 842 height 35
click at [503, 448] on div "We have completed the introductory part here's what's next for you Wait for you…" at bounding box center [602, 877] width 842 height 1012
click at [665, 418] on span "here's what's next for you" at bounding box center [602, 423] width 842 height 35
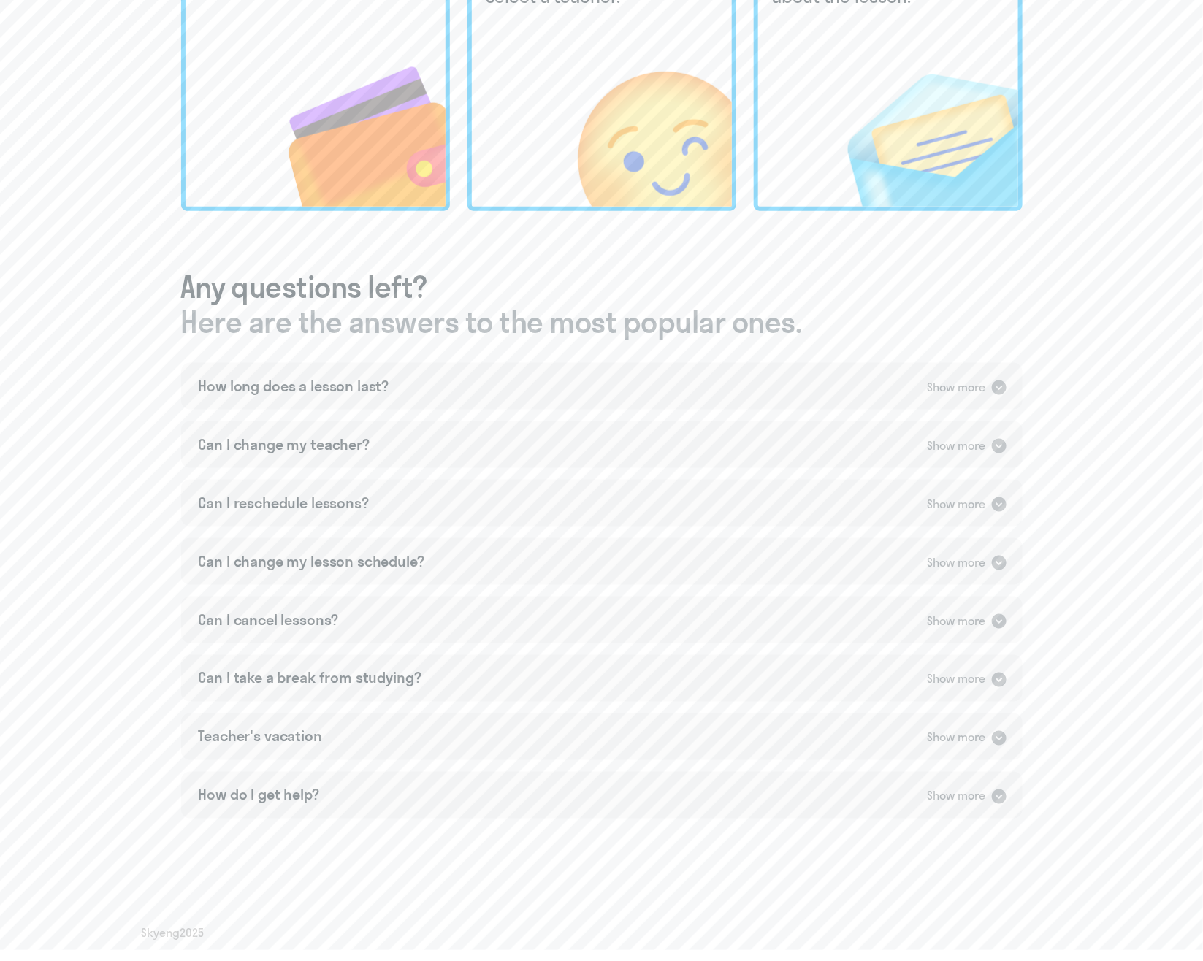
scroll to position [566, 0]
